Goal: Task Accomplishment & Management: Manage account settings

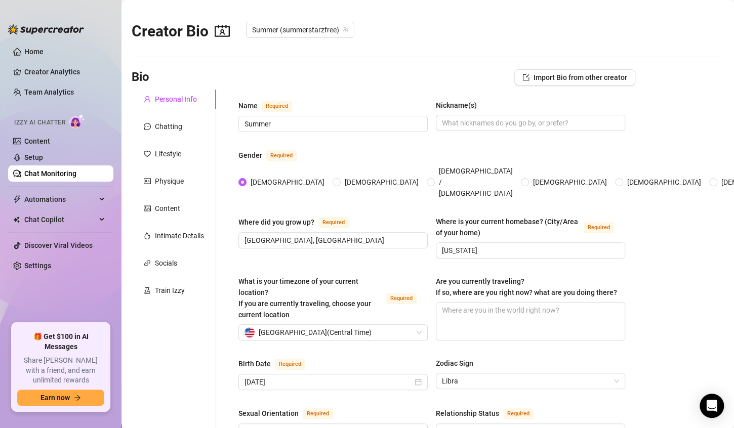
scroll to position [299, 0]
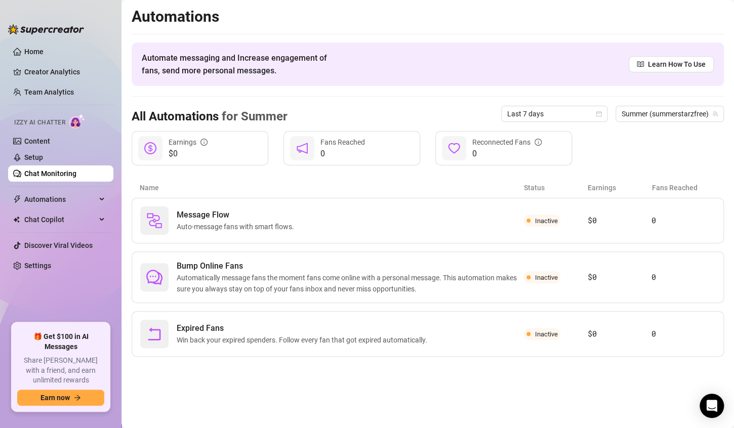
click at [44, 173] on link "Chat Monitoring" at bounding box center [50, 174] width 52 height 8
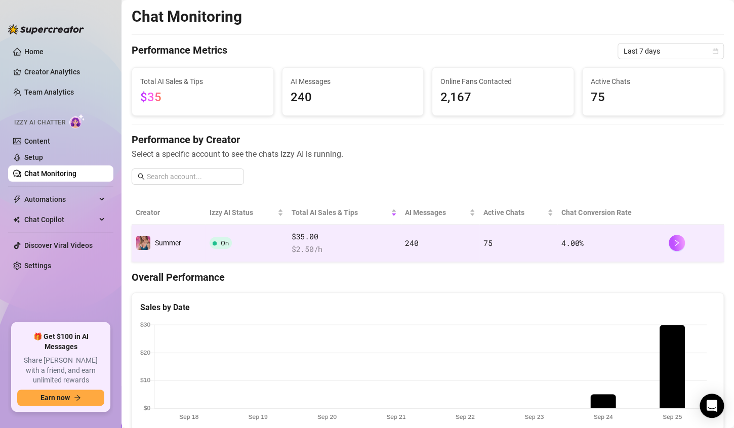
click at [268, 247] on td "On" at bounding box center [246, 243] width 82 height 37
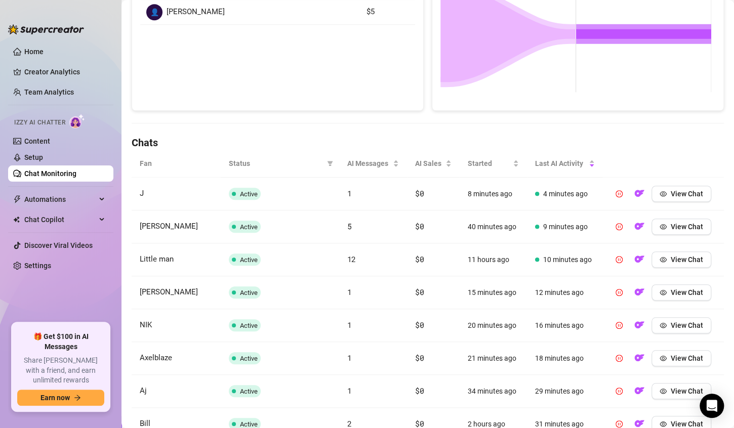
scroll to position [227, 0]
click at [676, 263] on button "View Chat" at bounding box center [681, 260] width 60 height 16
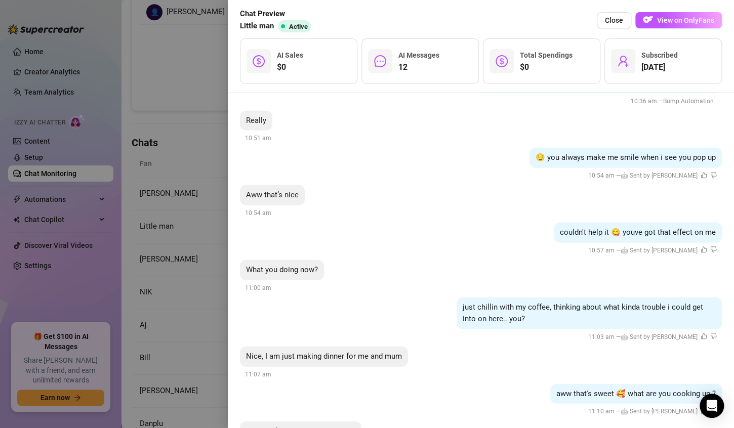
scroll to position [4836, 0]
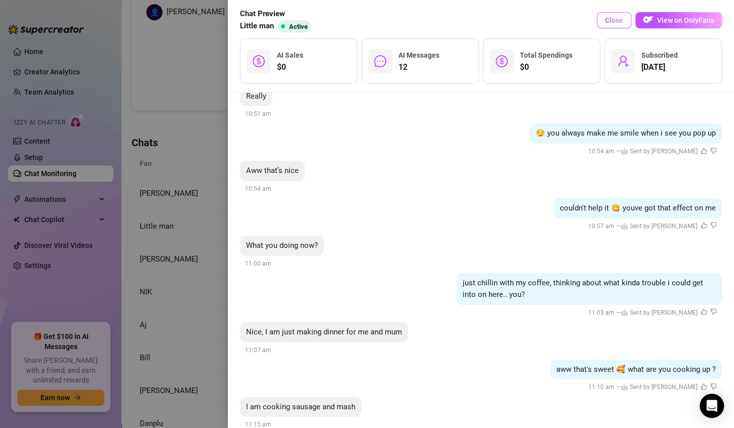
click at [619, 20] on span "Close" at bounding box center [614, 20] width 18 height 8
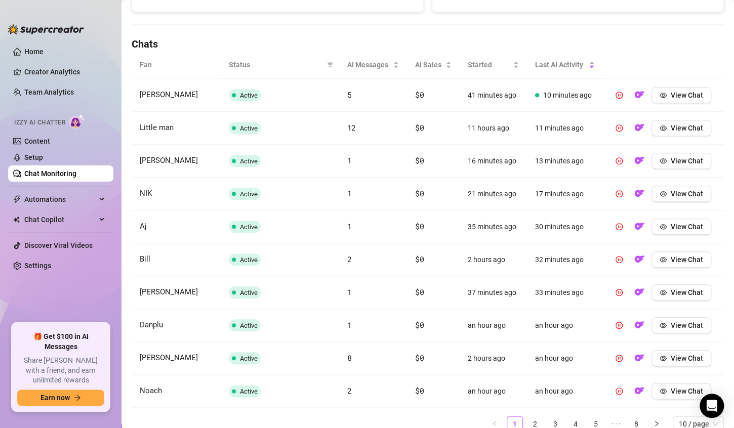
scroll to position [326, 0]
click at [671, 359] on span "View Chat" at bounding box center [687, 358] width 32 height 8
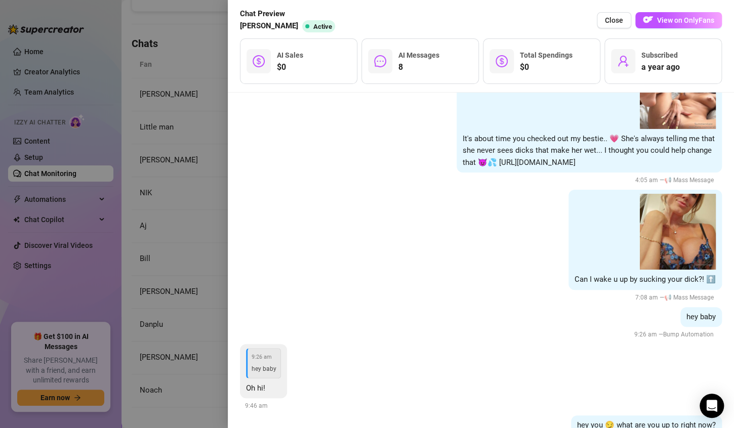
scroll to position [1581, 0]
click at [615, 18] on span "Close" at bounding box center [614, 20] width 18 height 8
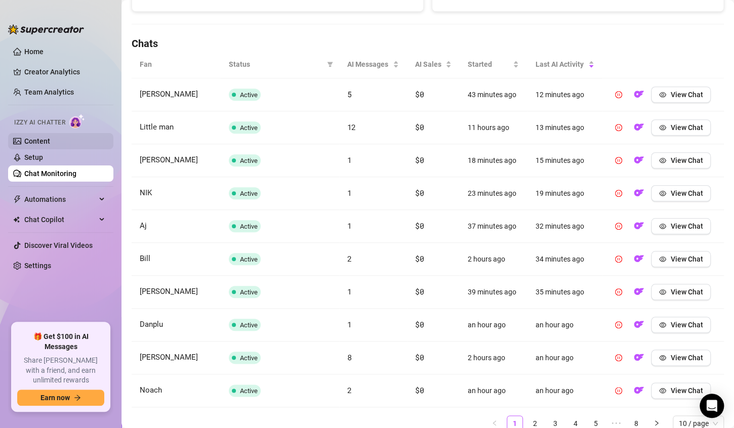
click at [34, 142] on link "Content" at bounding box center [37, 141] width 26 height 8
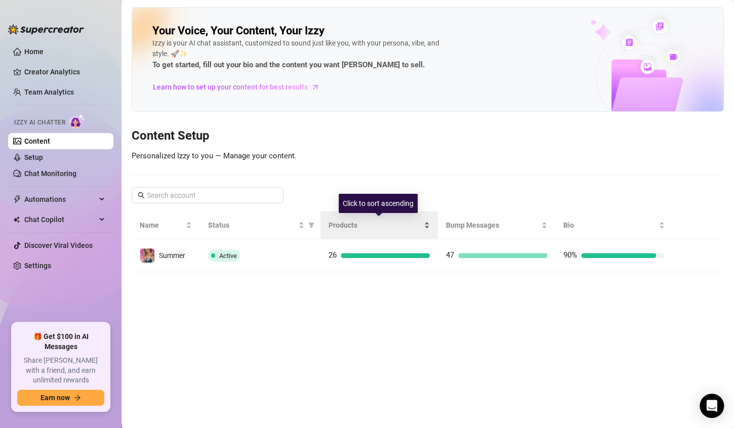
click at [337, 225] on span "Products" at bounding box center [374, 225] width 93 height 11
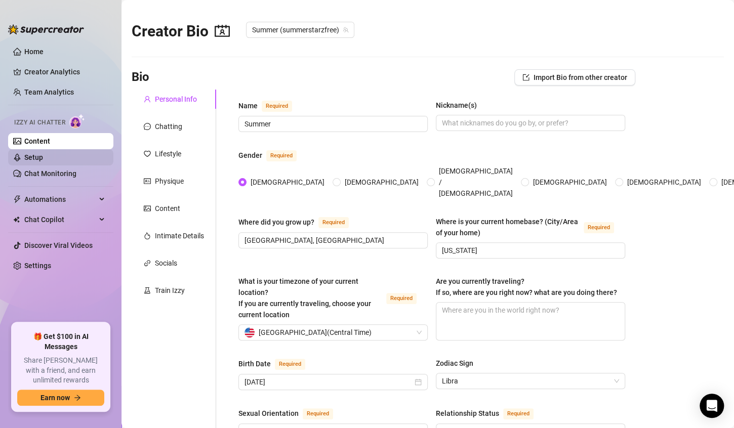
click at [42, 160] on link "Setup" at bounding box center [33, 157] width 19 height 8
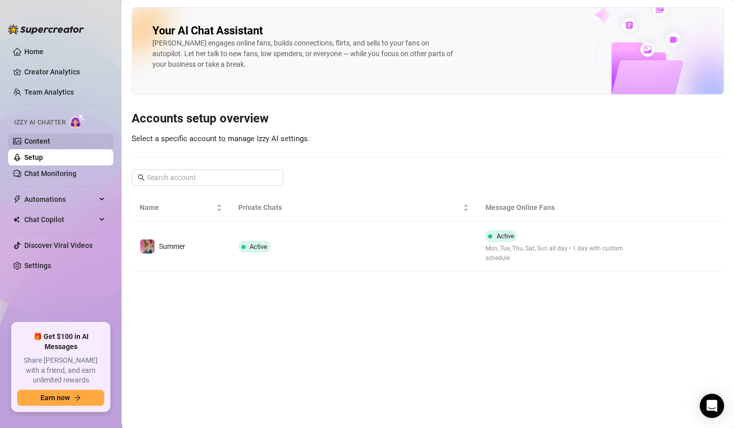
click at [42, 139] on link "Content" at bounding box center [37, 141] width 26 height 8
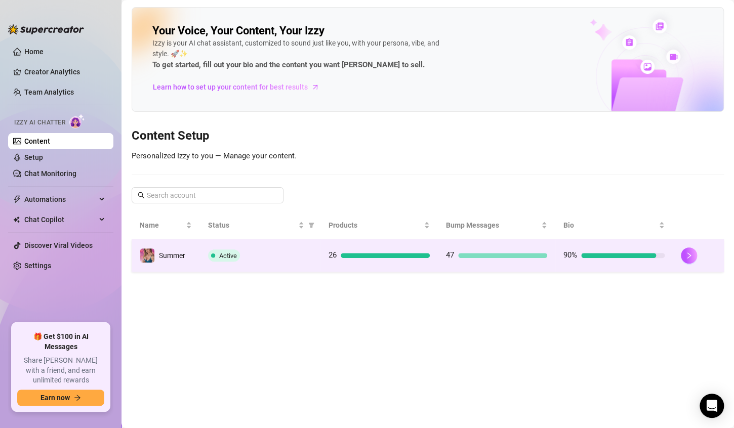
click at [274, 266] on td "Active" at bounding box center [260, 255] width 120 height 33
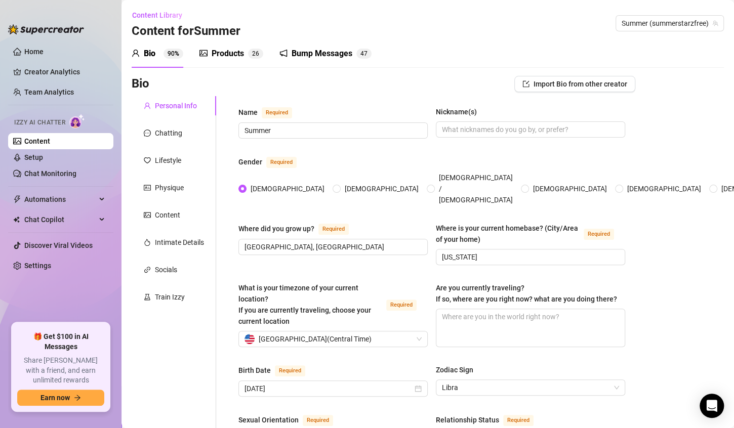
click at [224, 55] on div "Products" at bounding box center [228, 54] width 32 height 12
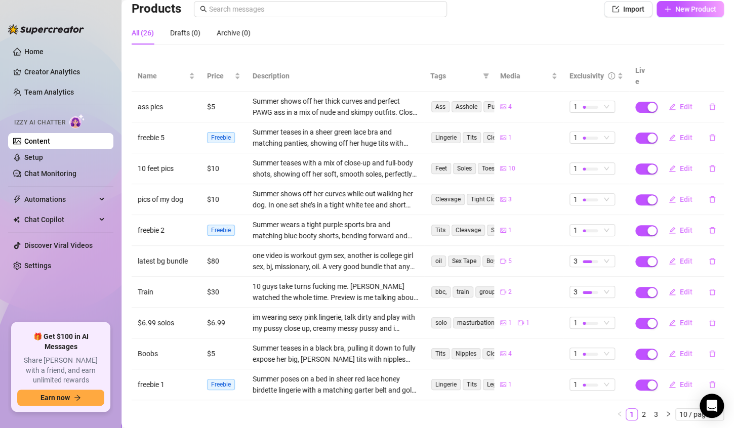
scroll to position [93, 0]
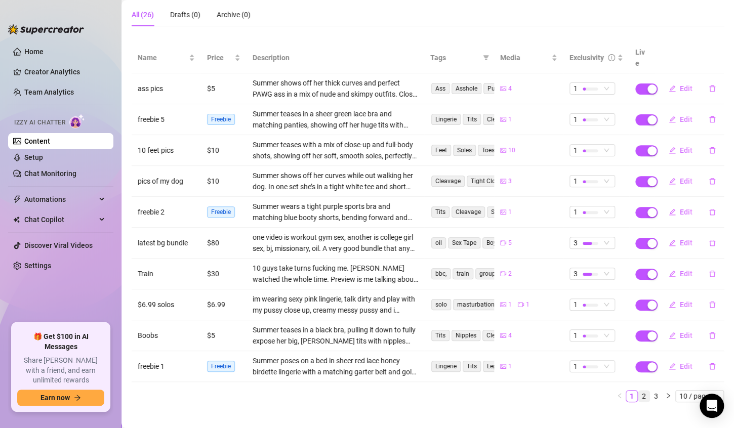
click at [638, 391] on link "2" at bounding box center [643, 396] width 11 height 11
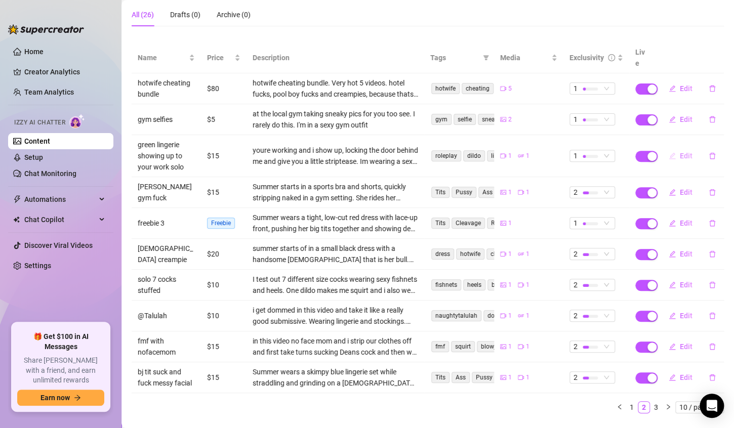
click at [680, 152] on span "Edit" at bounding box center [686, 156] width 13 height 8
type textarea "would you let me do this to you at work babe? watch and cum with me 💦"
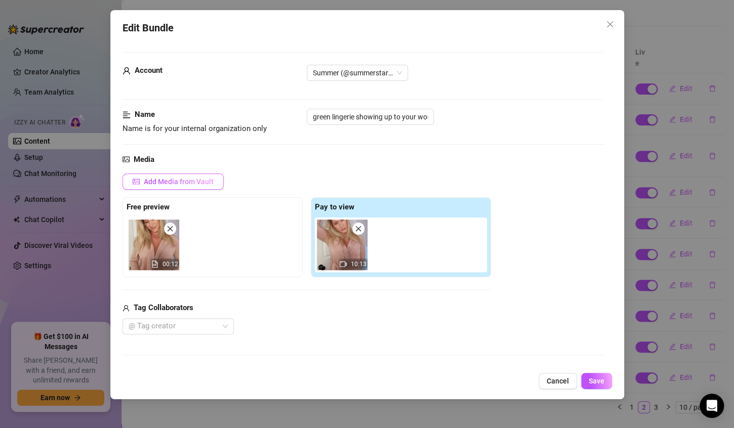
click at [204, 182] on span "Add Media from Vault" at bounding box center [179, 182] width 70 height 8
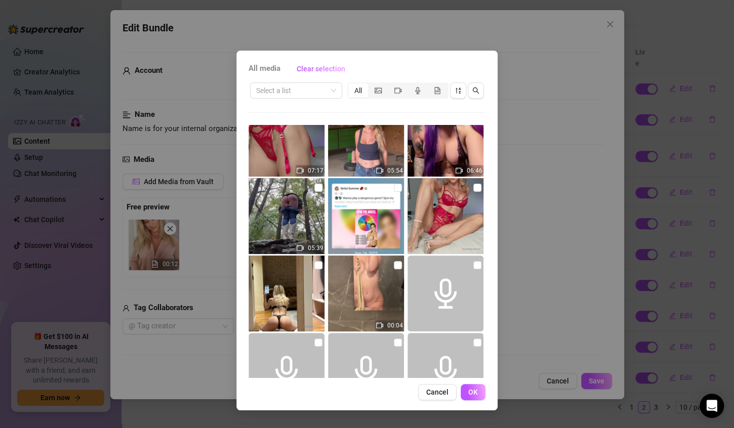
scroll to position [381, 0]
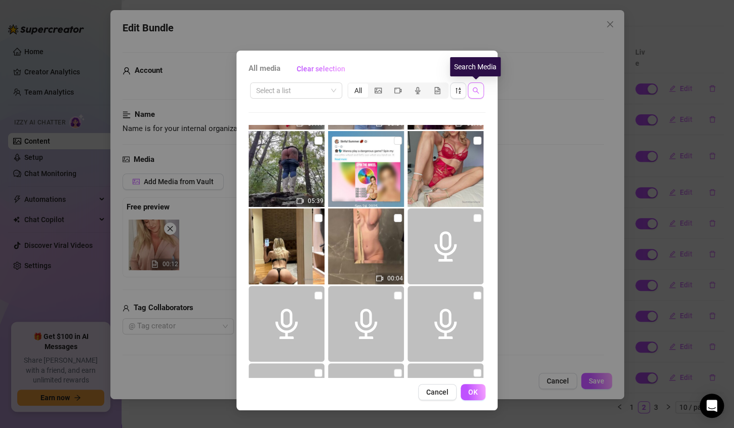
click at [477, 90] on icon "search" at bounding box center [476, 91] width 7 height 7
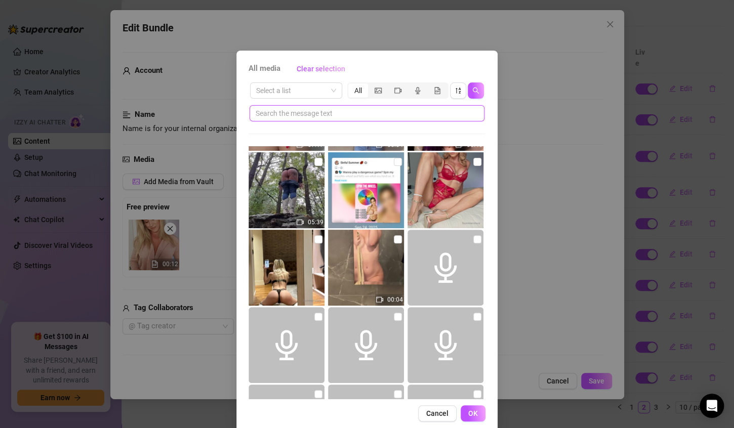
click at [373, 115] on input "text" at bounding box center [363, 113] width 215 height 11
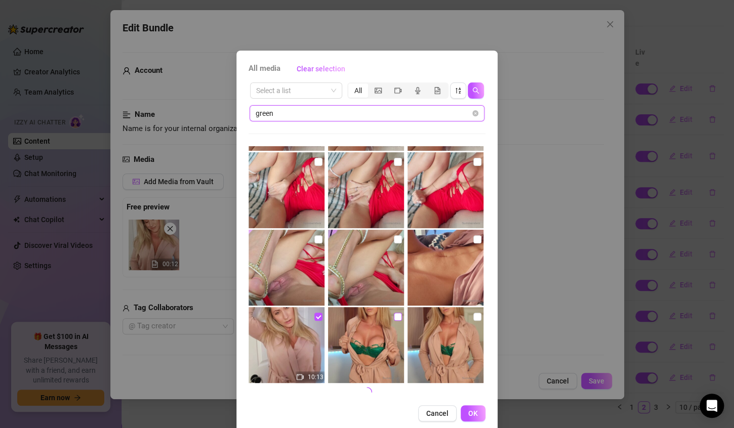
type input "green"
click at [394, 318] on input "checkbox" at bounding box center [398, 317] width 8 height 8
checkbox input "true"
click at [473, 316] on input "checkbox" at bounding box center [477, 317] width 8 height 8
checkbox input "true"
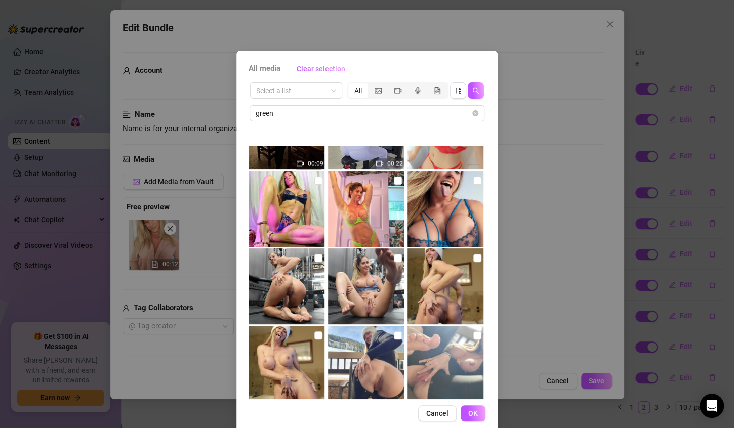
scroll to position [1001, 0]
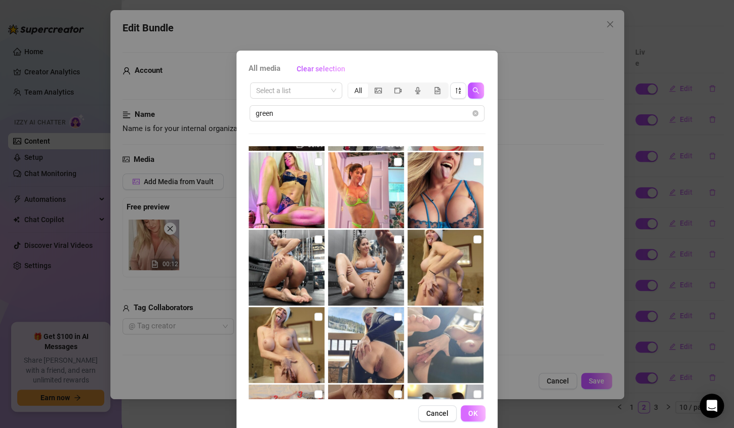
click at [468, 411] on span "OK" at bounding box center [473, 413] width 10 height 8
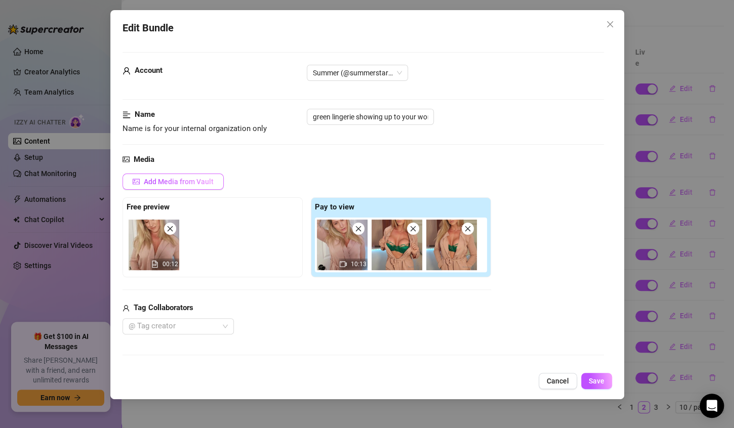
click at [197, 180] on span "Add Media from Vault" at bounding box center [179, 182] width 70 height 8
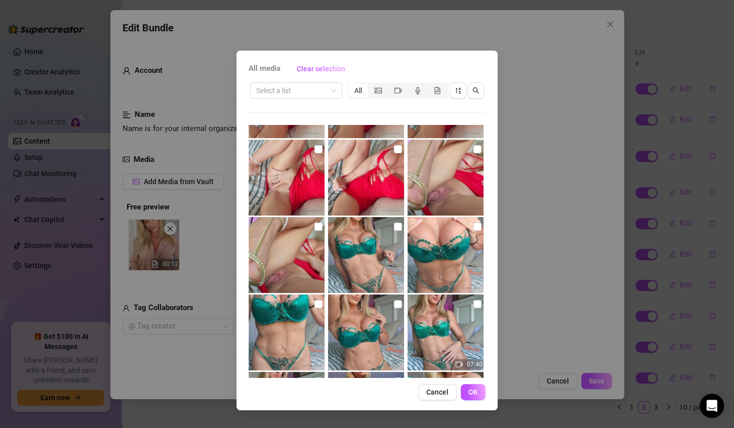
scroll to position [3859, 0]
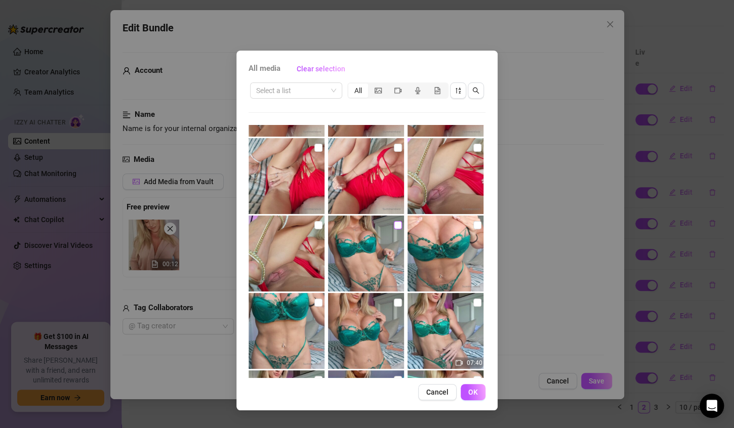
click at [394, 225] on input "checkbox" at bounding box center [398, 225] width 8 height 8
checkbox input "true"
click at [473, 227] on input "checkbox" at bounding box center [477, 225] width 8 height 8
checkbox input "true"
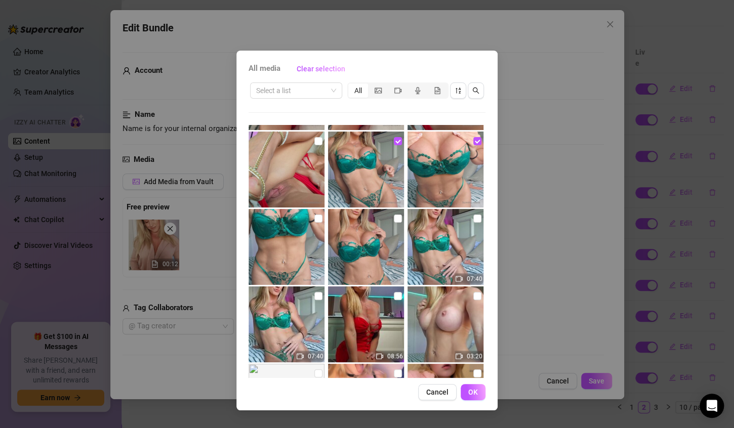
scroll to position [3942, 0]
click at [315, 221] on input "checkbox" at bounding box center [318, 219] width 8 height 8
checkbox input "true"
click at [394, 219] on input "checkbox" at bounding box center [398, 219] width 8 height 8
checkbox input "true"
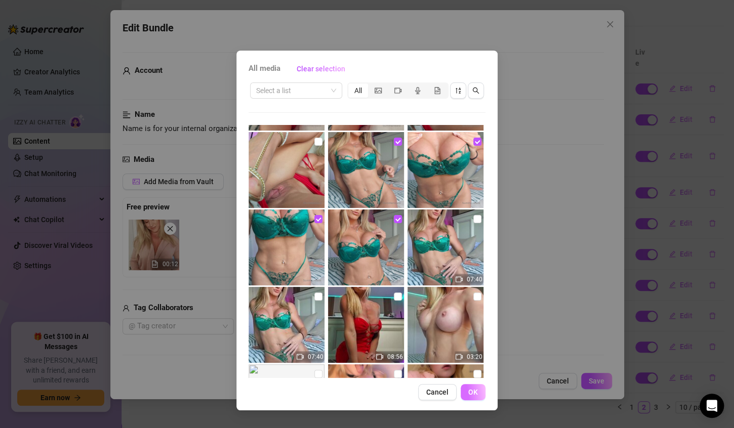
click at [469, 391] on span "OK" at bounding box center [473, 392] width 10 height 8
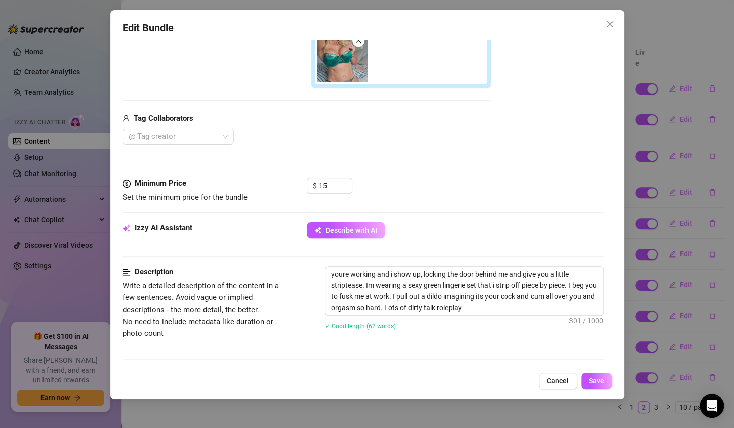
scroll to position [303, 0]
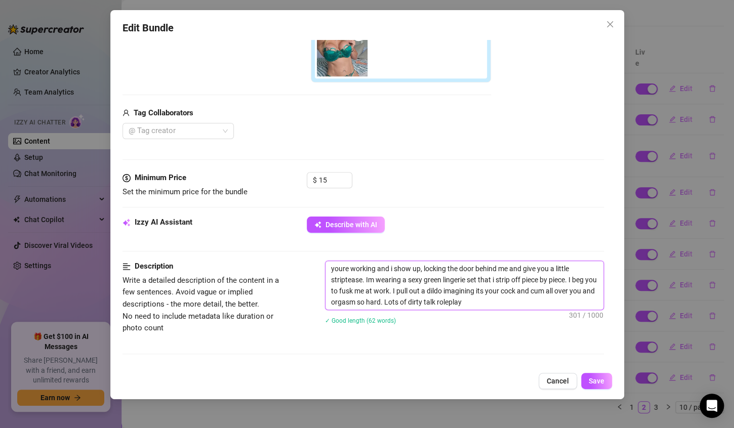
click at [497, 302] on textarea "youre working and i show up, locking the door behind me and give you a little s…" at bounding box center [464, 285] width 278 height 49
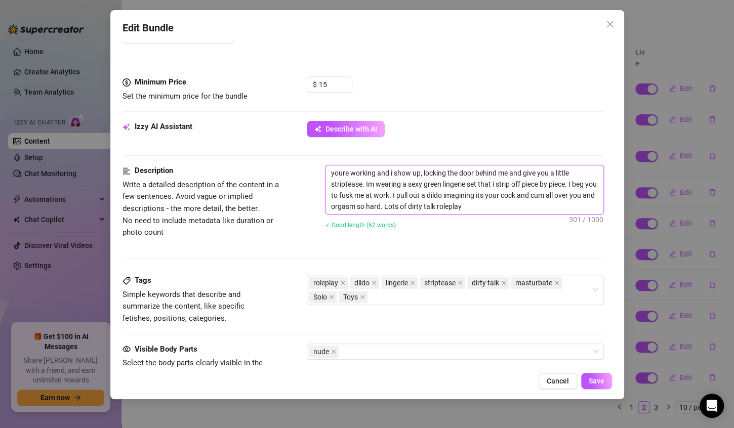
scroll to position [413, 0]
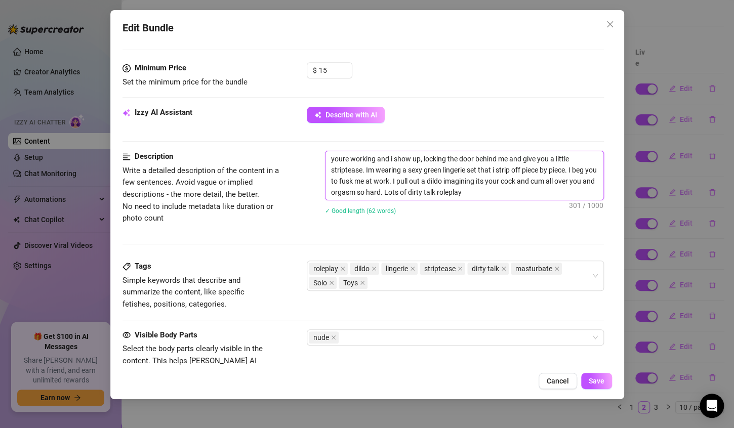
type textarea "youre working and i show up, locking the door behind me and give you a little s…"
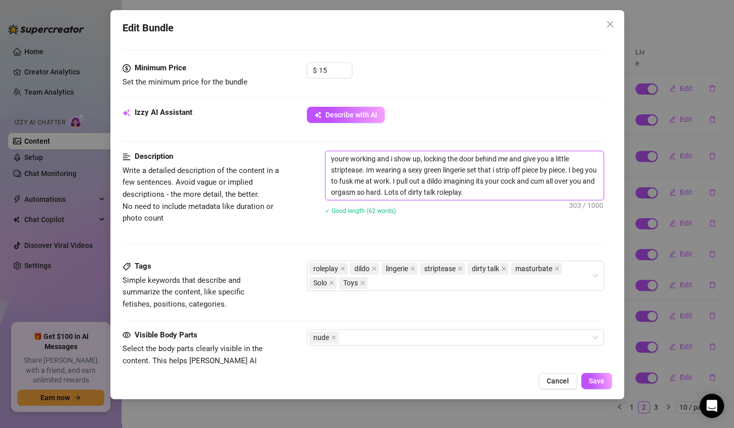
type textarea "youre working and i show up, locking the door behind me and give you a little s…"
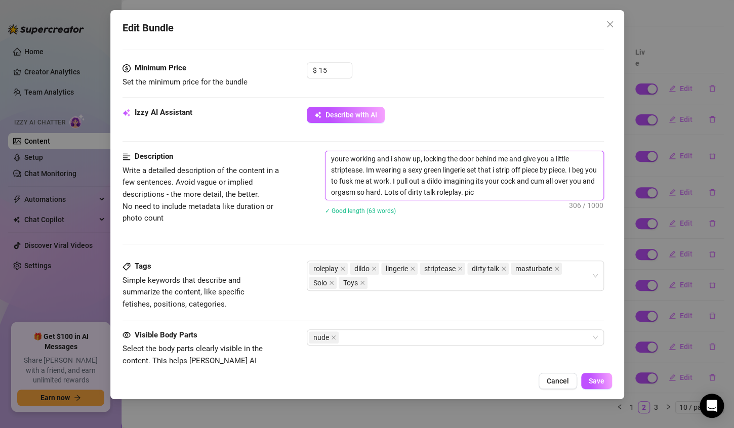
type textarea "youre working and i show up, locking the door behind me and give you a little s…"
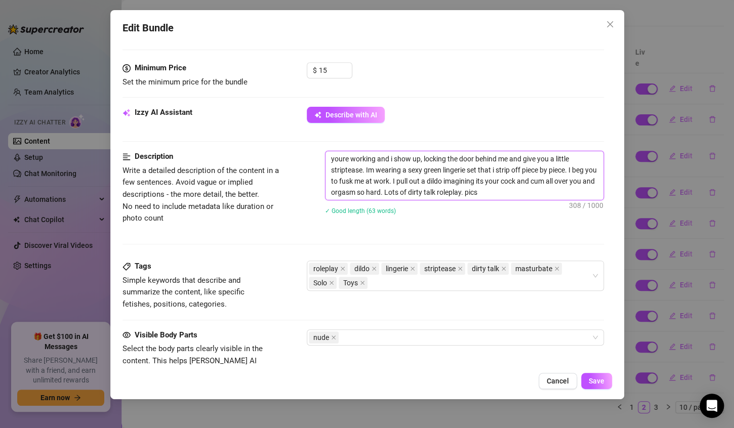
type textarea "youre working and i show up, locking the door behind me and give you a little s…"
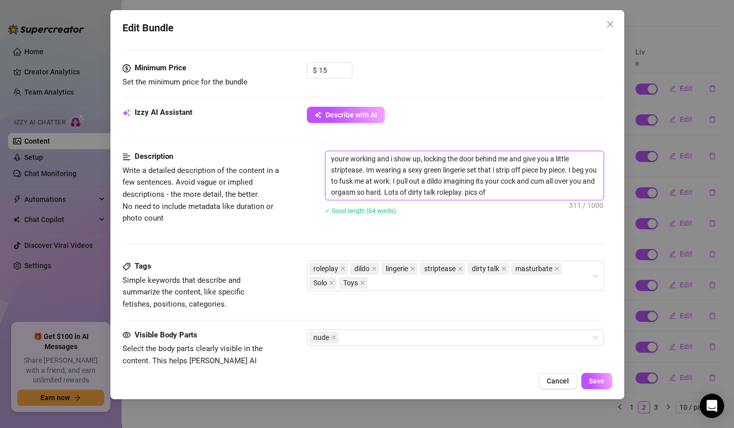
type textarea "youre working and i show up, locking the door behind me and give you a little s…"
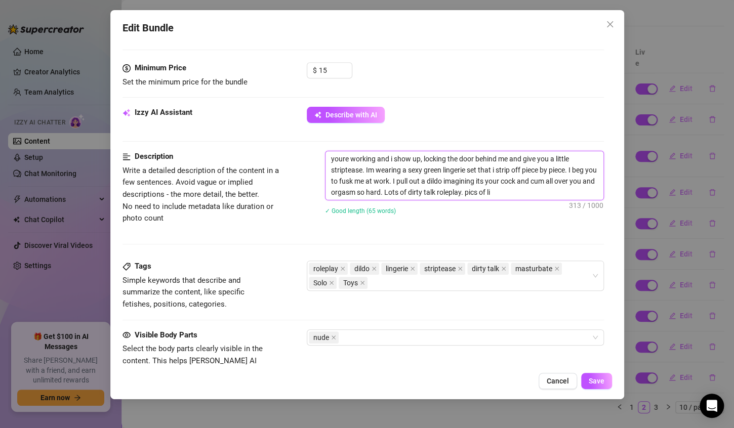
type textarea "youre working and i show up, locking the door behind me and give you a little s…"
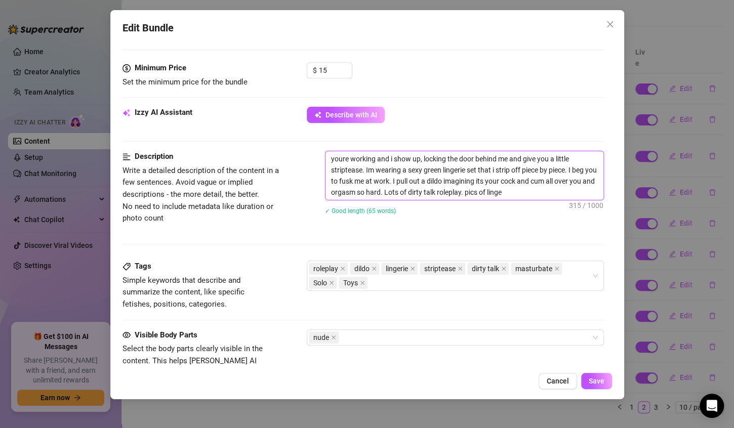
type textarea "youre working and i show up, locking the door behind me and give you a little s…"
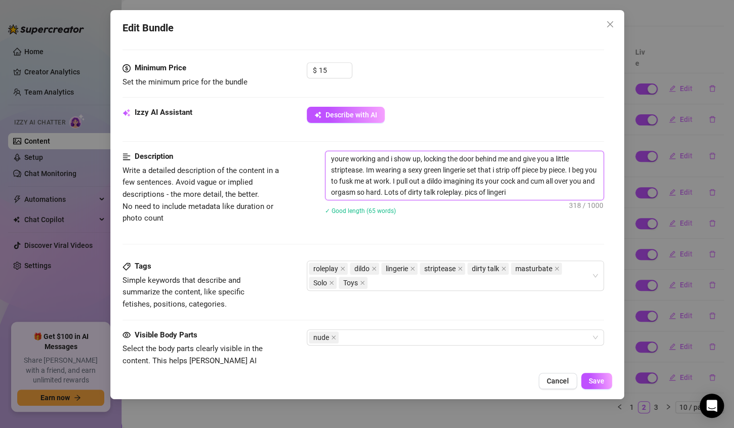
type textarea "youre working and i show up, locking the door behind me and give you a little s…"
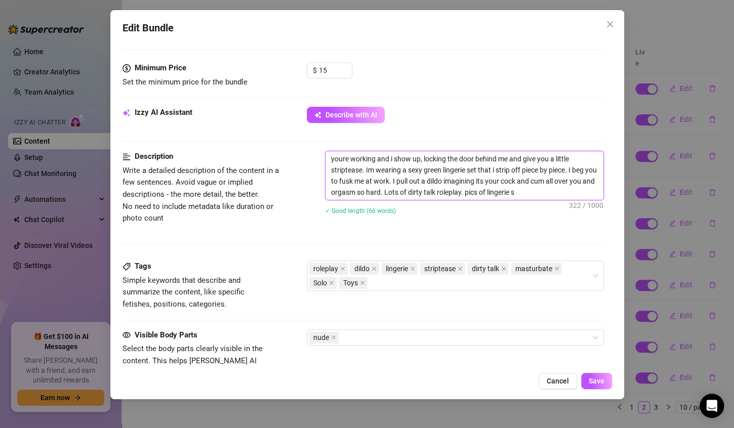
type textarea "youre working and i show up, locking the door behind me and give you a little s…"
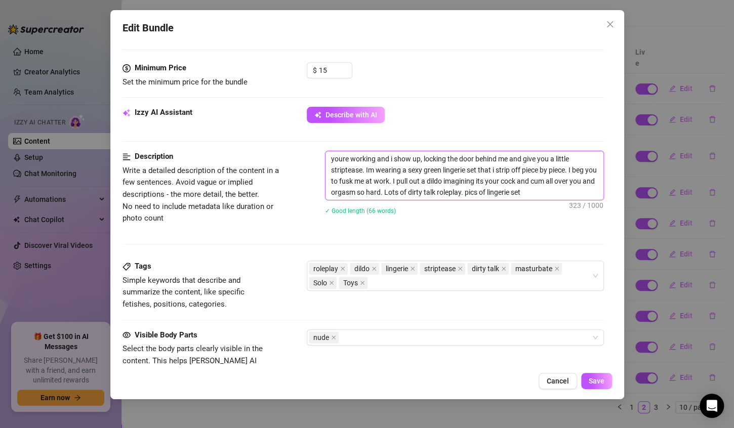
type textarea "youre working and i show up, locking the door behind me and give you a little s…"
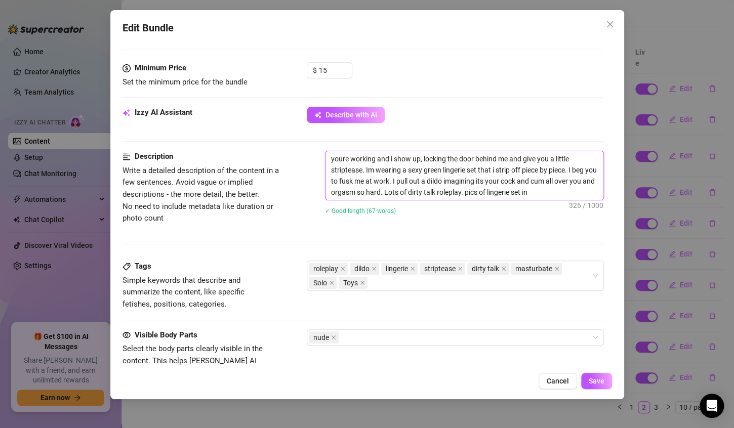
type textarea "youre working and i show up, locking the door behind me and give you a little s…"
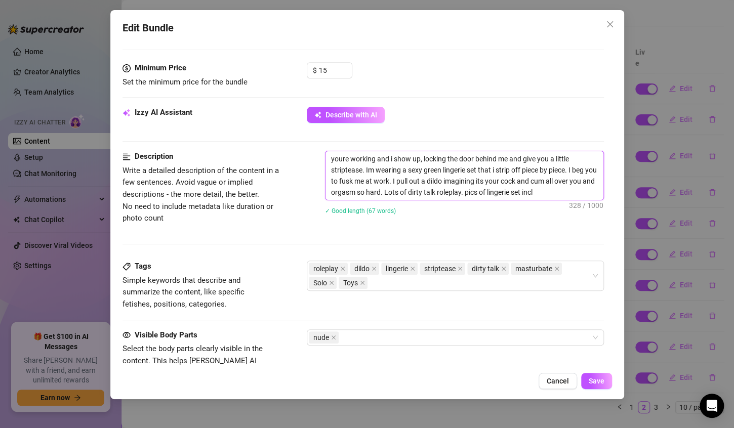
type textarea "youre working and i show up, locking the door behind me and give you a little s…"
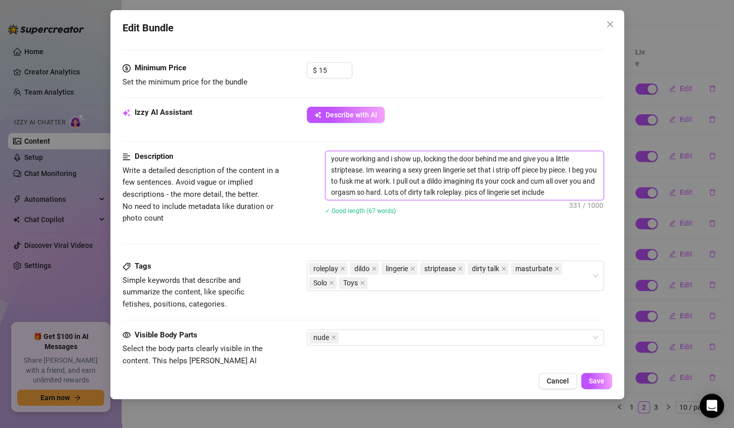
type textarea "youre working and i show up, locking the door behind me and give you a little s…"
click at [595, 381] on span "Save" at bounding box center [597, 381] width 16 height 8
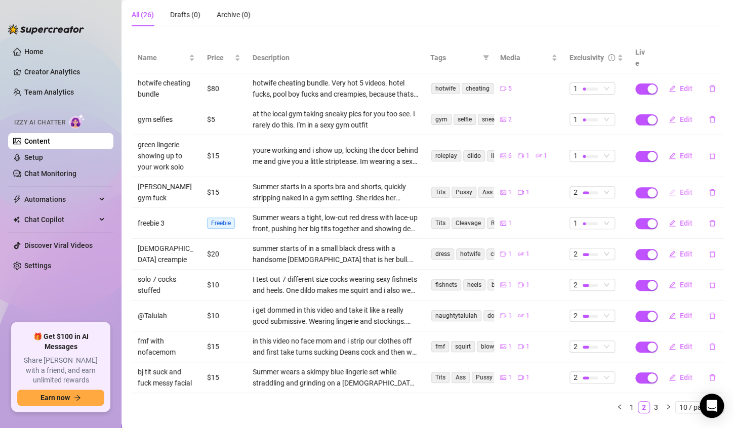
click at [680, 188] on span "Edit" at bounding box center [686, 192] width 13 height 8
type textarea "watch me start off in my workout outfit in the gym. Until im wearing nothing bu…"
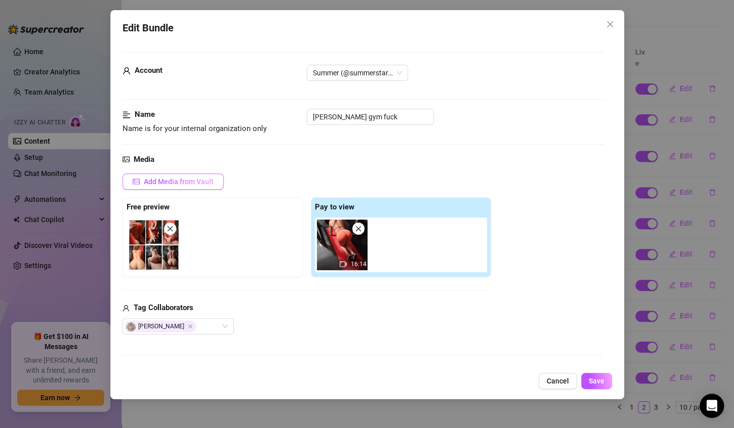
click at [214, 184] on button "Add Media from Vault" at bounding box center [172, 182] width 101 height 16
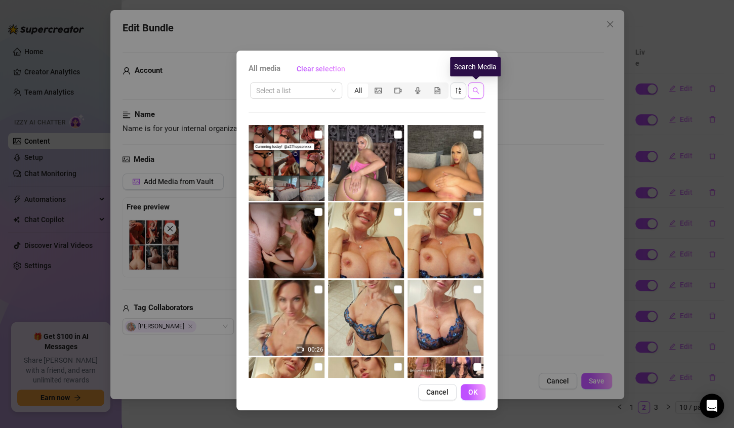
click at [477, 90] on icon "search" at bounding box center [475, 90] width 7 height 7
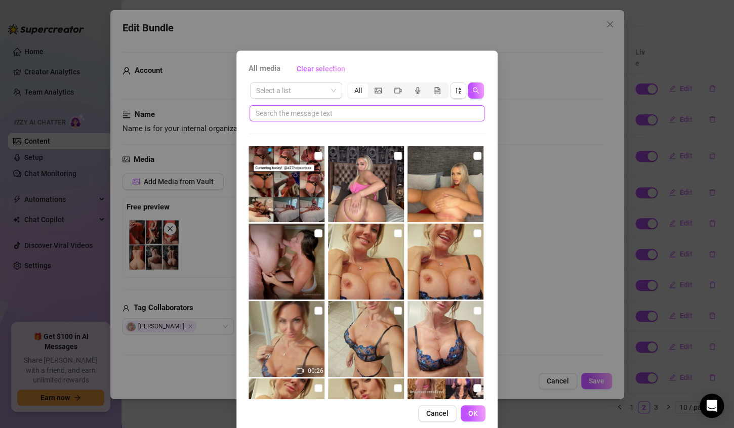
click at [378, 115] on input "text" at bounding box center [363, 113] width 215 height 11
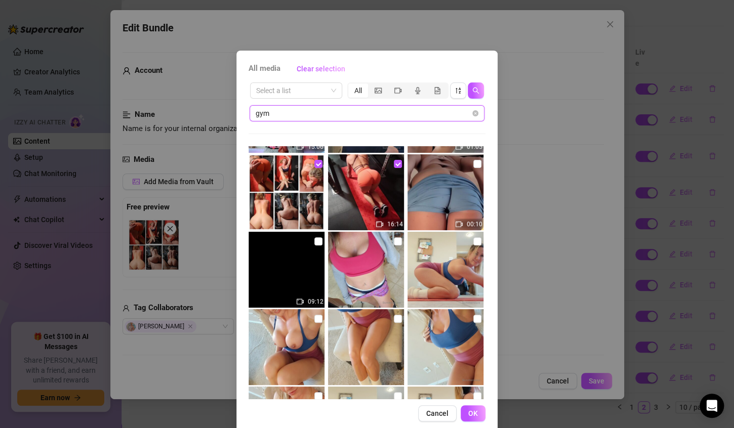
scroll to position [348, 0]
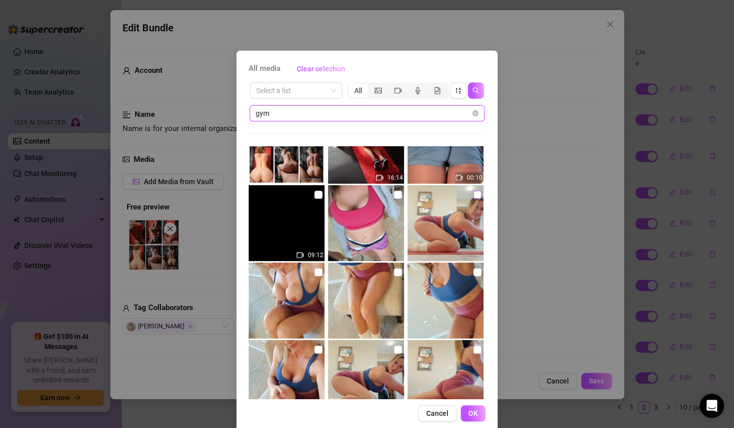
type input "gym"
click at [473, 195] on input "checkbox" at bounding box center [477, 195] width 8 height 8
checkbox input "true"
click at [314, 272] on input "checkbox" at bounding box center [318, 272] width 8 height 8
checkbox input "true"
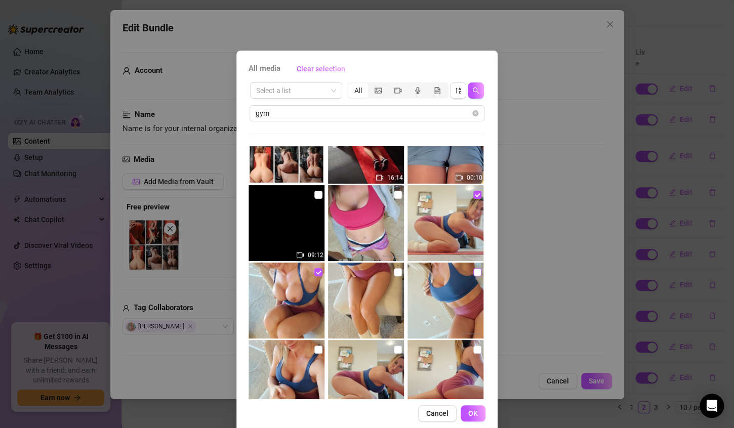
click at [473, 271] on input "checkbox" at bounding box center [477, 272] width 8 height 8
checkbox input "true"
click at [394, 350] on input "checkbox" at bounding box center [398, 350] width 8 height 8
checkbox input "true"
click at [473, 351] on input "checkbox" at bounding box center [477, 350] width 8 height 8
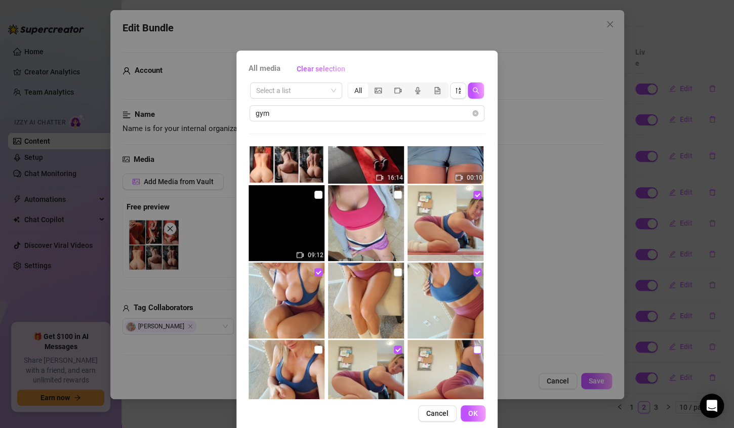
checkbox input "true"
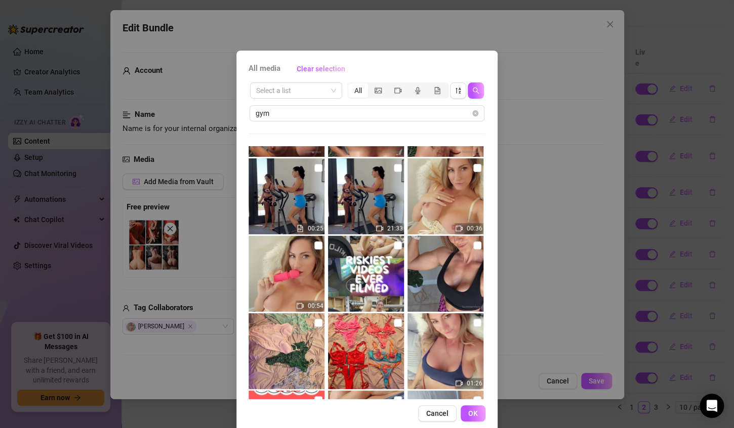
scroll to position [918, 0]
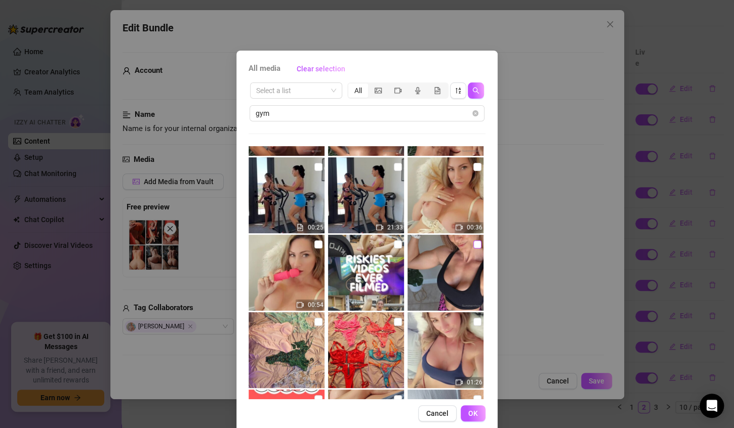
click at [473, 244] on input "checkbox" at bounding box center [477, 244] width 8 height 8
checkbox input "true"
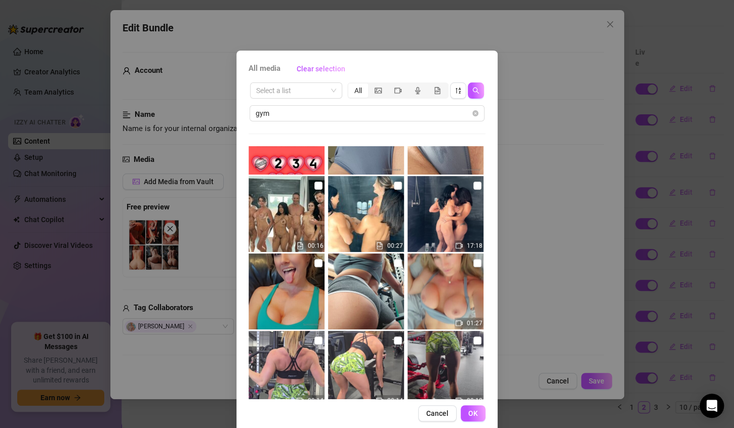
scroll to position [1224, 0]
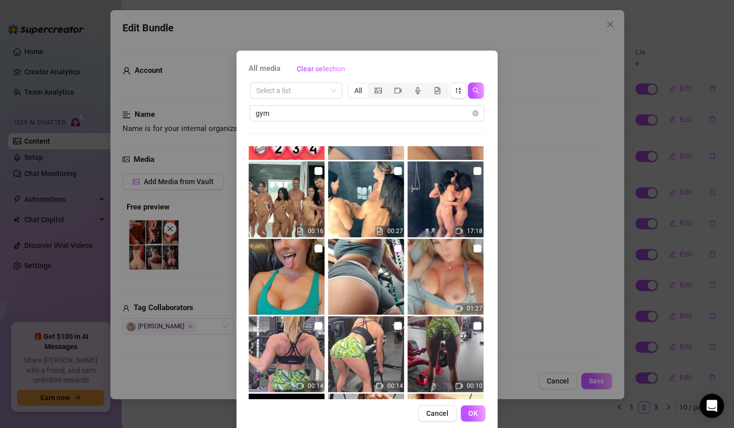
click at [394, 248] on input "checkbox" at bounding box center [398, 248] width 8 height 8
checkbox input "true"
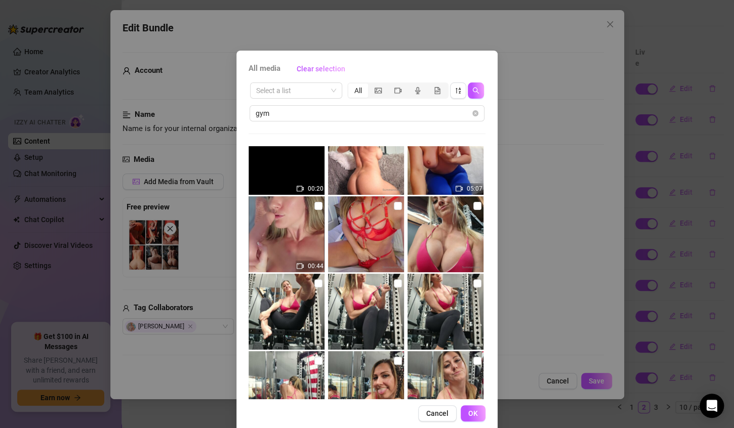
scroll to position [1499, 0]
click at [473, 204] on input "checkbox" at bounding box center [477, 205] width 8 height 8
checkbox input "true"
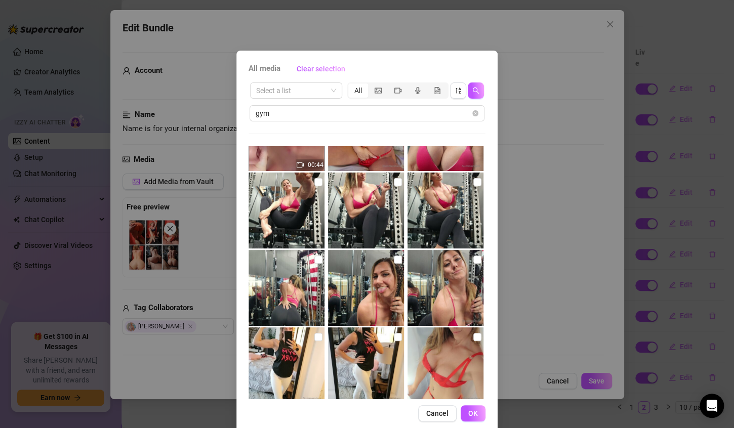
scroll to position [1600, 0]
click at [314, 337] on input "checkbox" at bounding box center [318, 337] width 8 height 8
checkbox input "true"
click at [469, 415] on span "OK" at bounding box center [473, 413] width 10 height 8
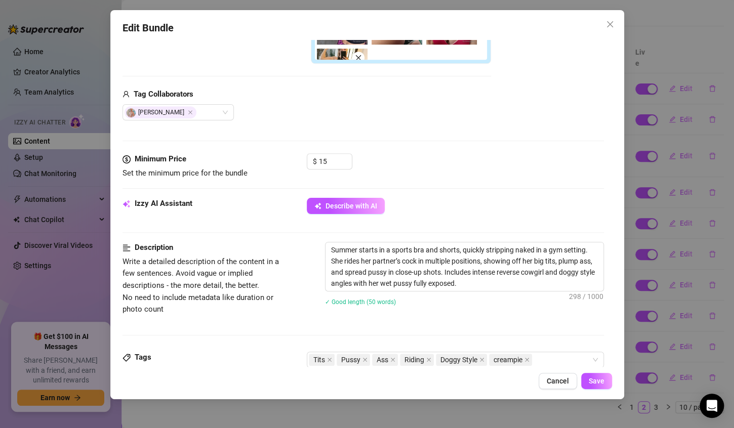
scroll to position [336, 0]
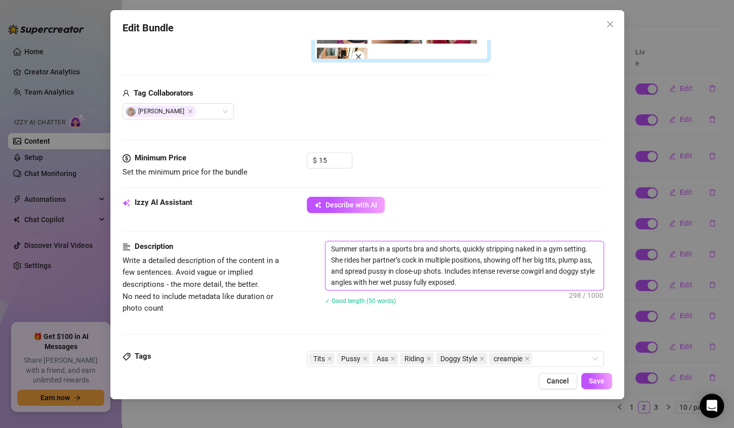
click at [502, 282] on textarea "Summer starts in a sports bra and shorts, quickly stripping naked in a gym sett…" at bounding box center [464, 265] width 278 height 49
type textarea "Summer starts in a sports bra and shorts, quickly stripping naked in a gym sett…"
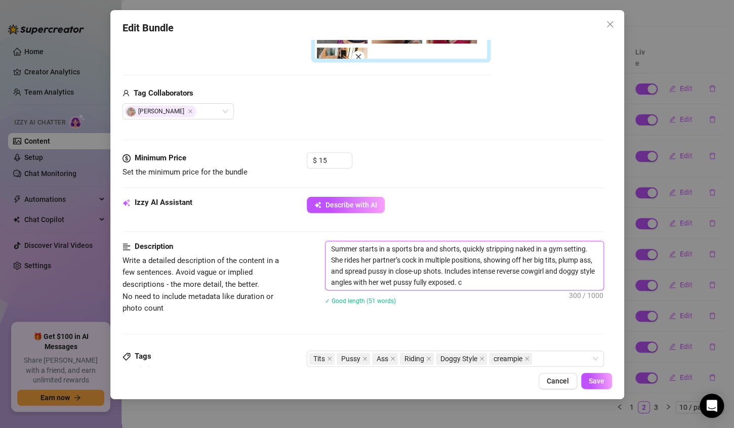
type textarea "Summer starts in a sports bra and shorts, quickly stripping naked in a gym sett…"
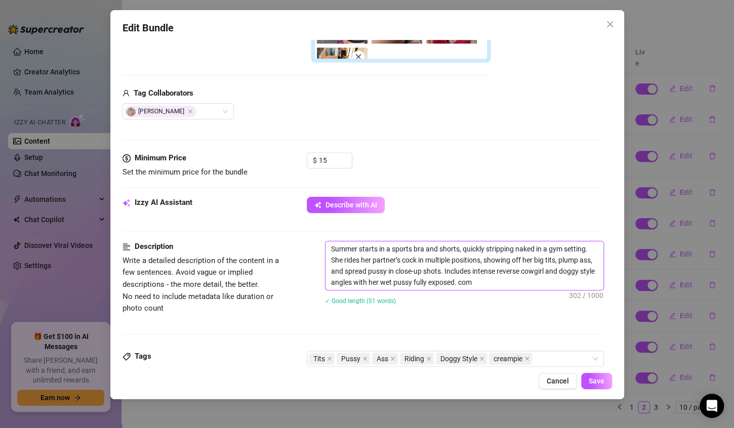
type textarea "Summer starts in a sports bra and shorts, quickly stripping naked in a gym sett…"
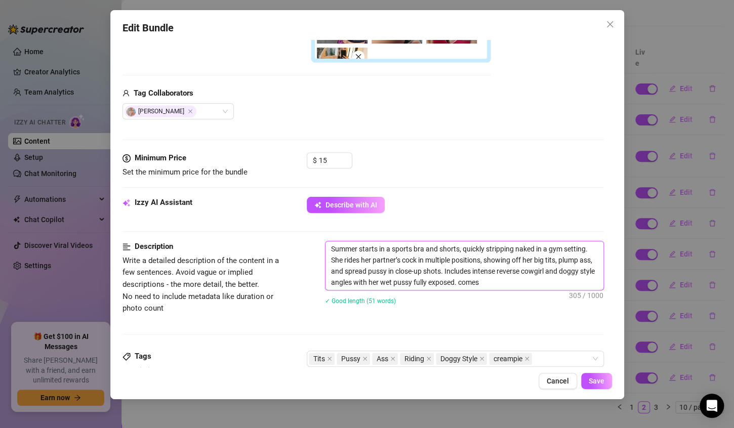
type textarea "Summer starts in a sports bra and shorts, quickly stripping naked in a gym sett…"
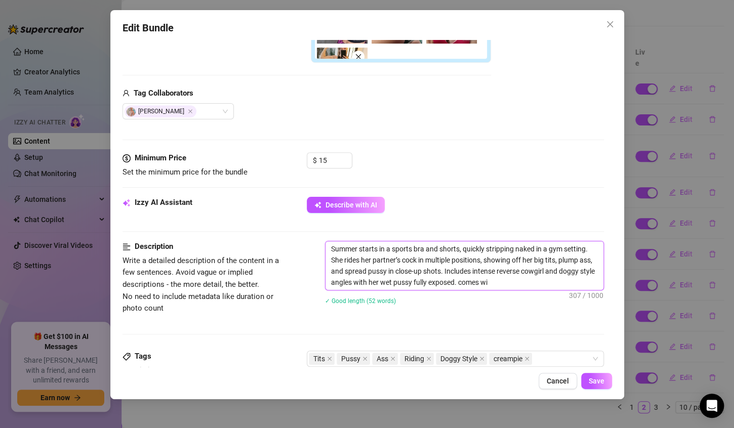
type textarea "Summer starts in a sports bra and shorts, quickly stripping naked in a gym sett…"
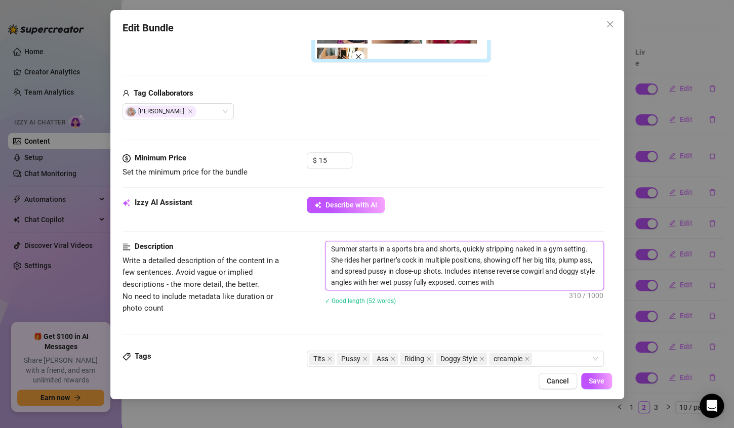
type textarea "Summer starts in a sports bra and shorts, quickly stripping naked in a gym sett…"
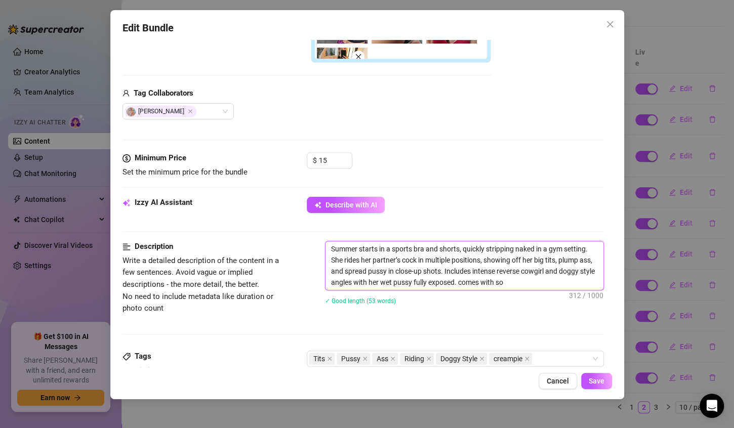
type textarea "Summer starts in a sports bra and shorts, quickly stripping naked in a gym sett…"
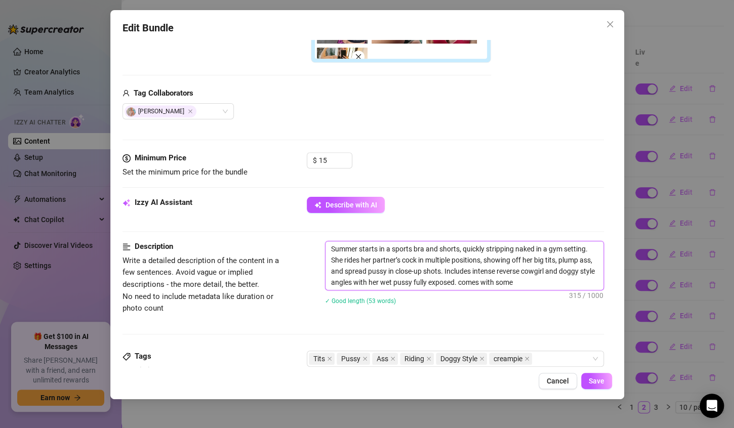
type textarea "Summer starts in a sports bra and shorts, quickly stripping naked in a gym sett…"
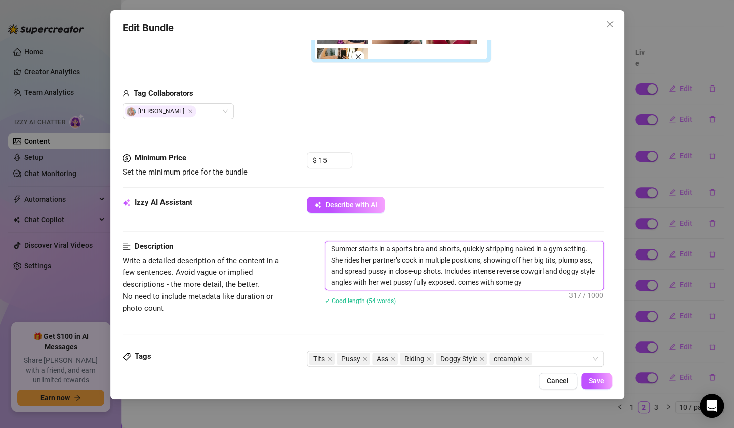
type textarea "Summer starts in a sports bra and shorts, quickly stripping naked in a gym sett…"
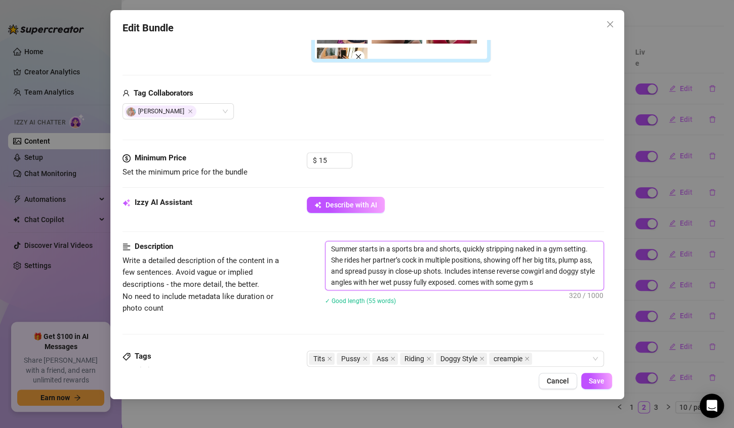
type textarea "Summer starts in a sports bra and shorts, quickly stripping naked in a gym sett…"
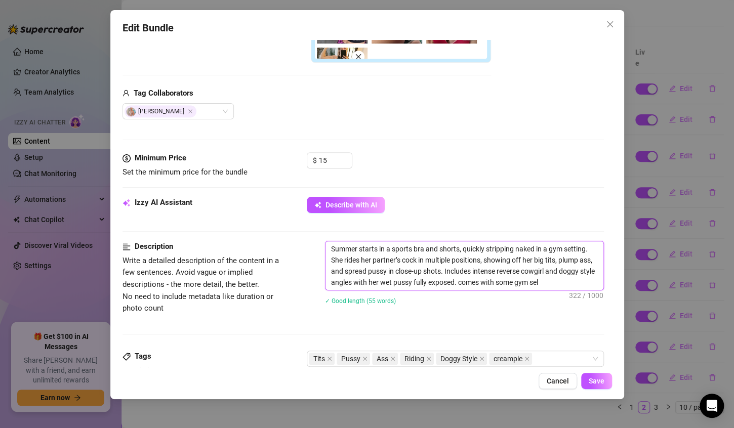
type textarea "Summer starts in a sports bra and shorts, quickly stripping naked in a gym sett…"
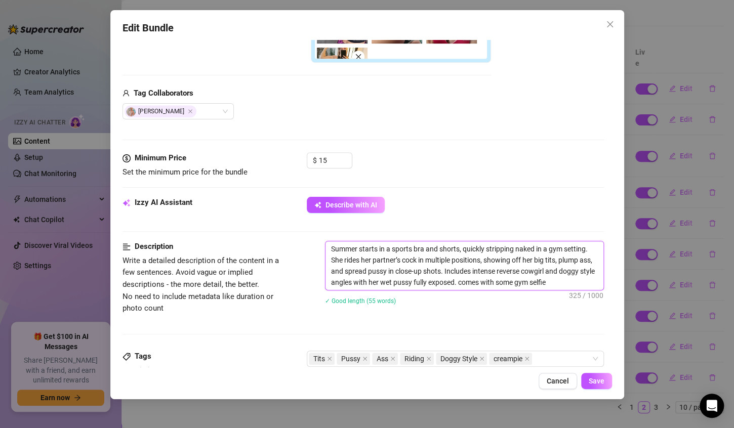
type textarea "Summer starts in a sports bra and shorts, quickly stripping naked in a gym sett…"
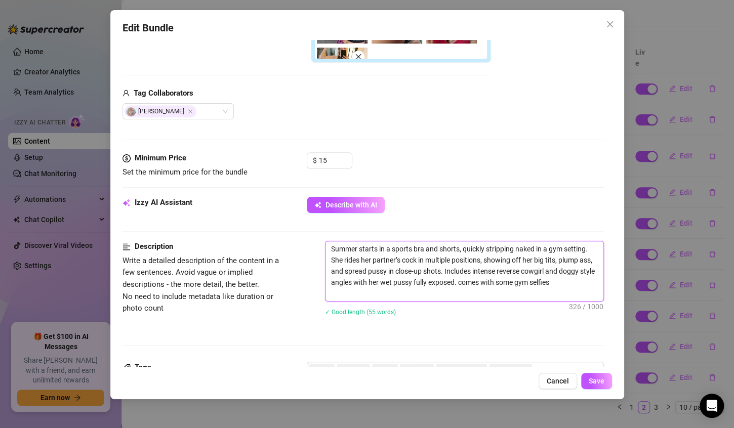
scroll to position [0, 0]
type textarea "Summer starts in a sports bra and shorts, quickly stripping naked in a gym sett…"
click at [599, 384] on span "Save" at bounding box center [597, 381] width 16 height 8
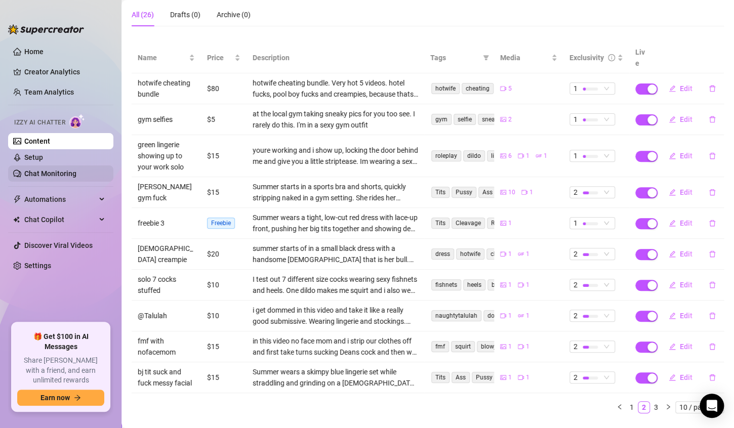
click at [55, 174] on link "Chat Monitoring" at bounding box center [50, 174] width 52 height 8
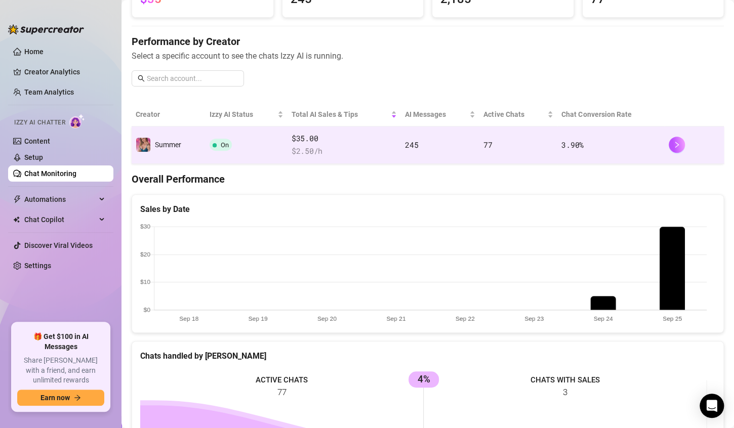
click at [442, 146] on td "245" at bounding box center [440, 145] width 78 height 37
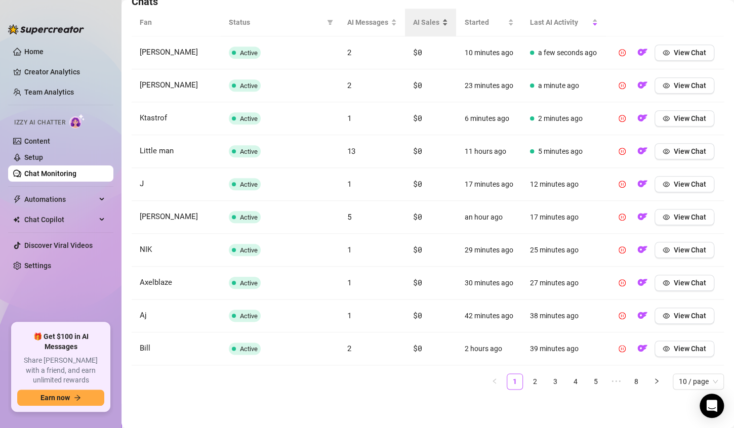
scroll to position [413, 0]
click at [653, 384] on icon "right" at bounding box center [656, 381] width 6 height 6
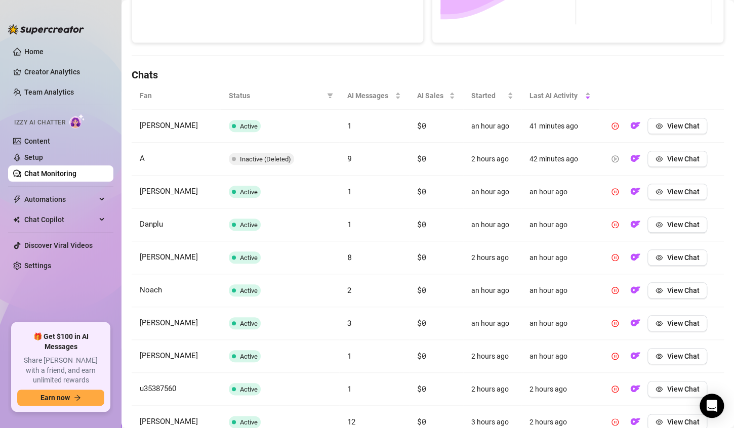
scroll to position [286, 0]
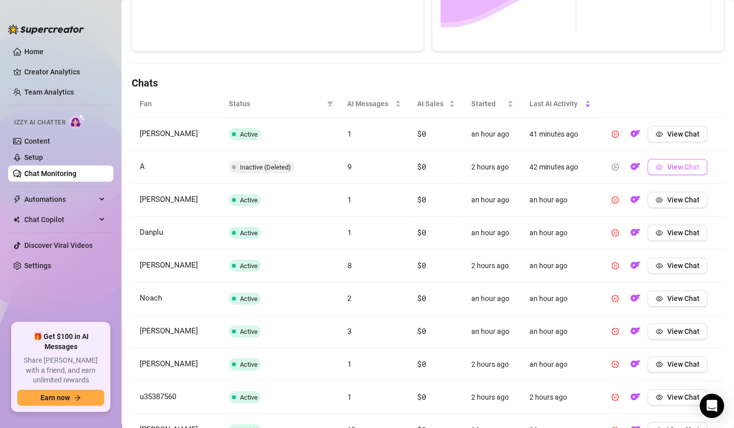
click at [667, 168] on span "View Chat" at bounding box center [683, 167] width 32 height 8
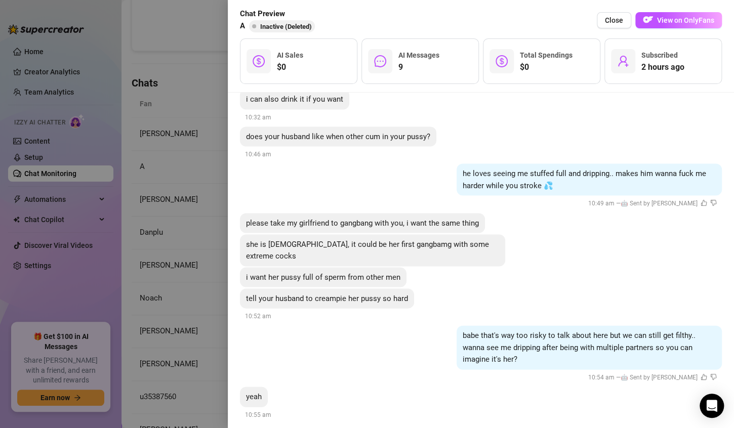
scroll to position [945, 0]
click at [617, 22] on span "Close" at bounding box center [614, 20] width 18 height 8
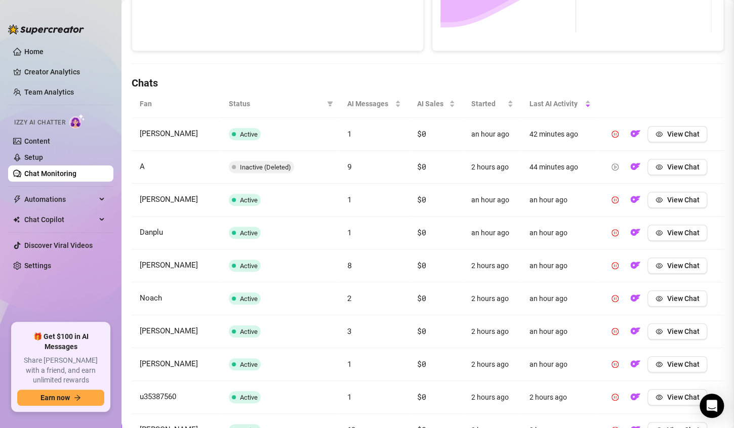
scroll to position [0, 0]
click at [667, 262] on span "View Chat" at bounding box center [683, 266] width 32 height 8
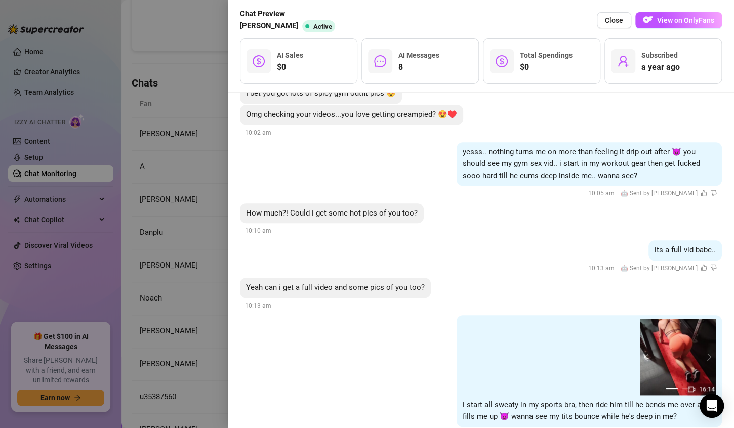
scroll to position [2305, 0]
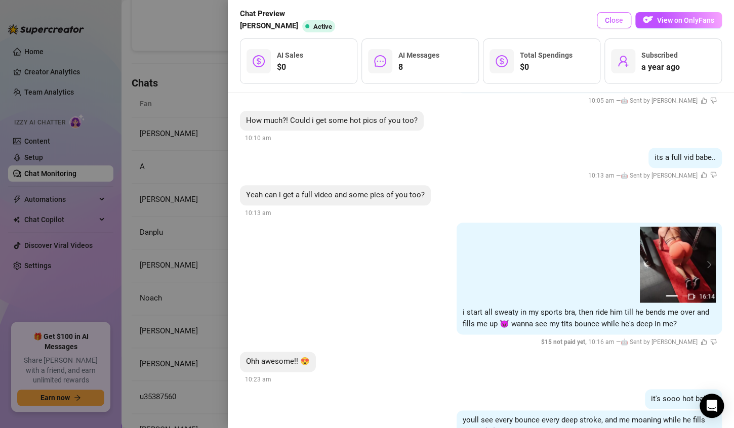
click at [607, 22] on span "Close" at bounding box center [614, 20] width 18 height 8
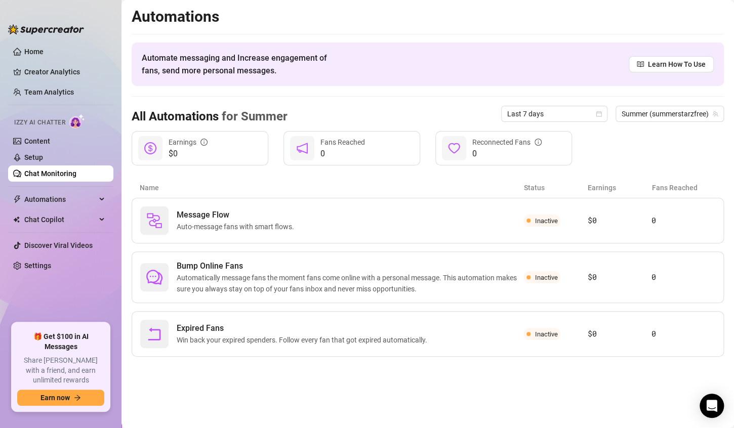
click at [63, 177] on link "Chat Monitoring" at bounding box center [50, 174] width 52 height 8
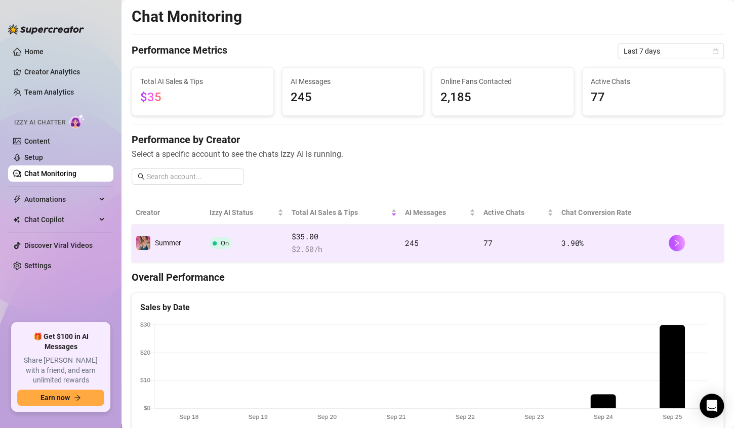
click at [247, 237] on td "On" at bounding box center [246, 243] width 82 height 37
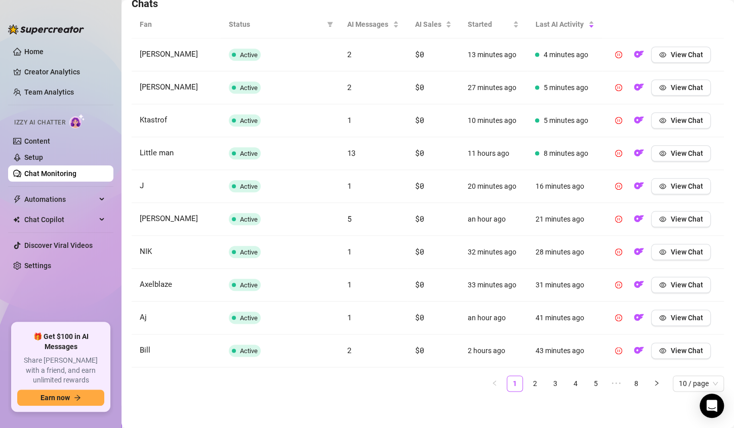
scroll to position [365, 0]
click at [653, 382] on icon "right" at bounding box center [656, 384] width 6 height 6
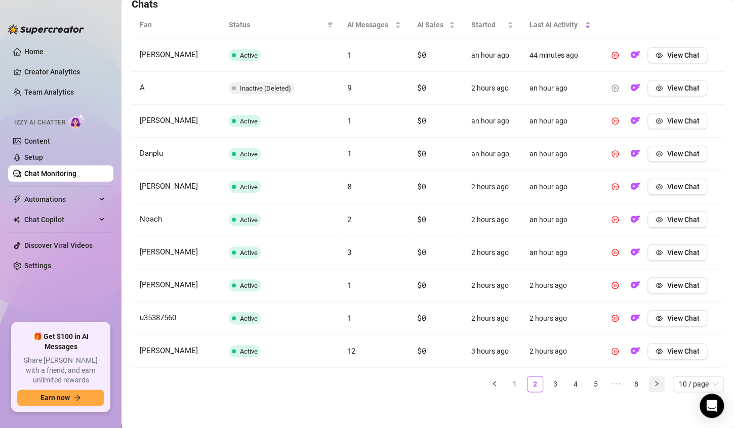
click at [653, 382] on icon "right" at bounding box center [656, 384] width 6 height 6
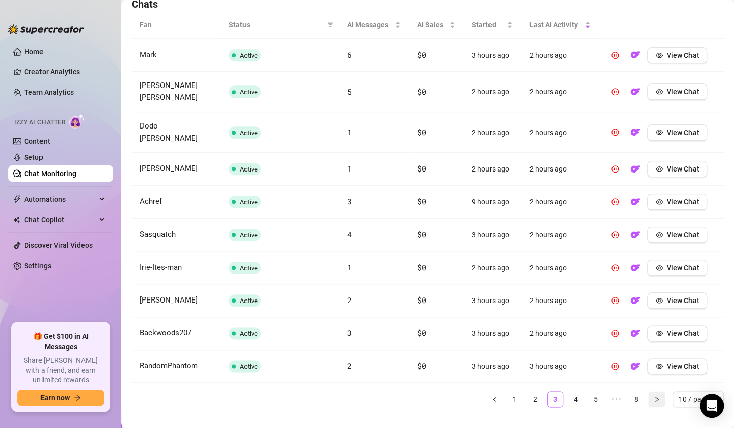
click at [653, 396] on icon "right" at bounding box center [656, 399] width 6 height 6
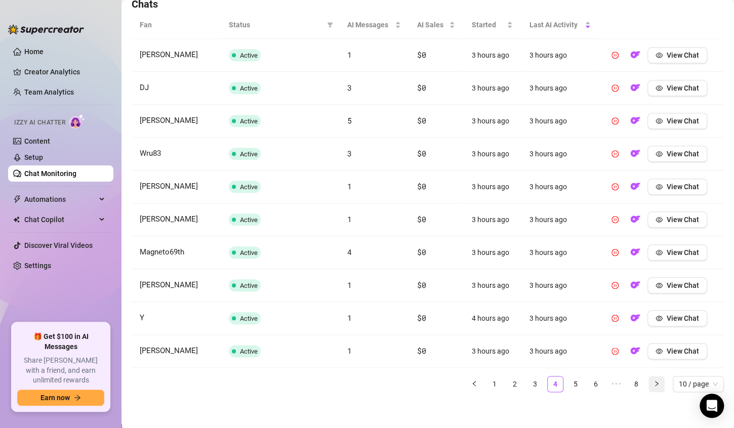
click at [653, 382] on icon "right" at bounding box center [656, 384] width 6 height 6
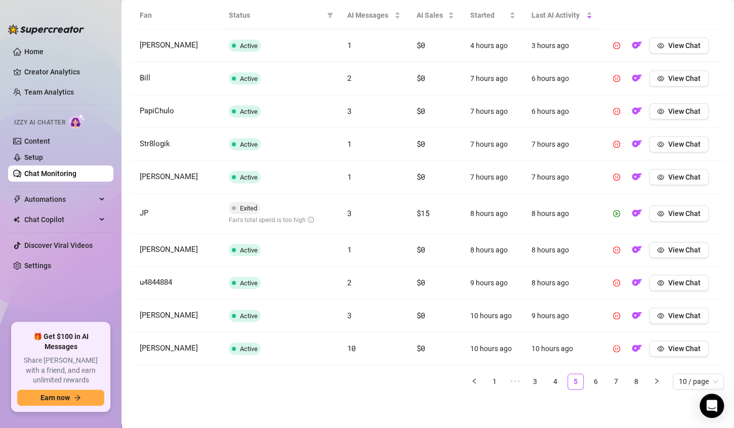
scroll to position [380, 0]
click at [649, 387] on button "button" at bounding box center [656, 382] width 16 height 16
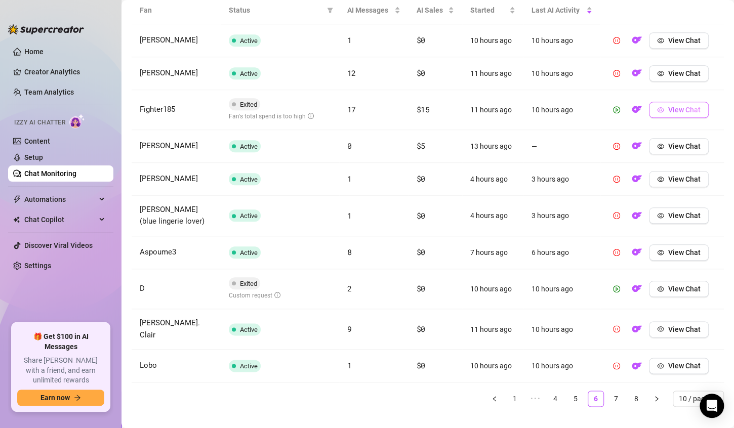
click at [663, 113] on button "View Chat" at bounding box center [679, 110] width 60 height 16
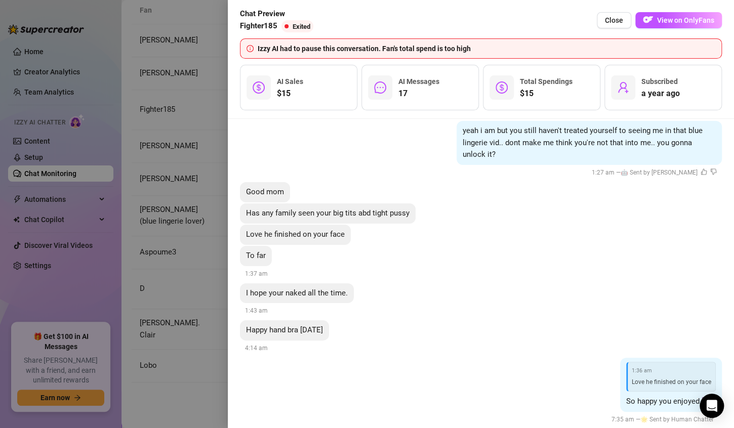
scroll to position [5507, 0]
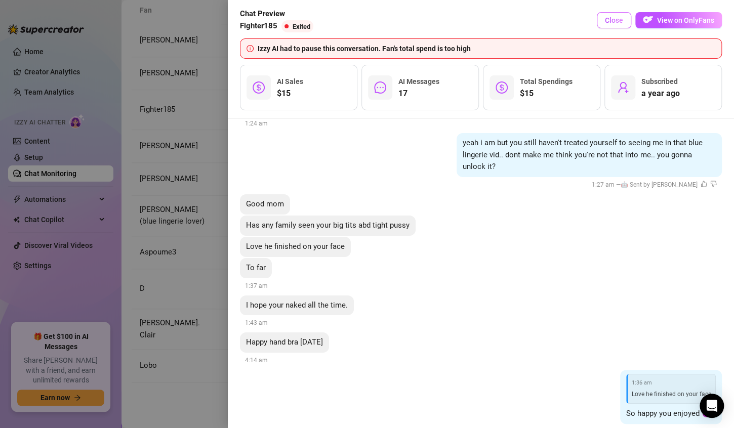
click at [613, 23] on span "Close" at bounding box center [614, 20] width 18 height 8
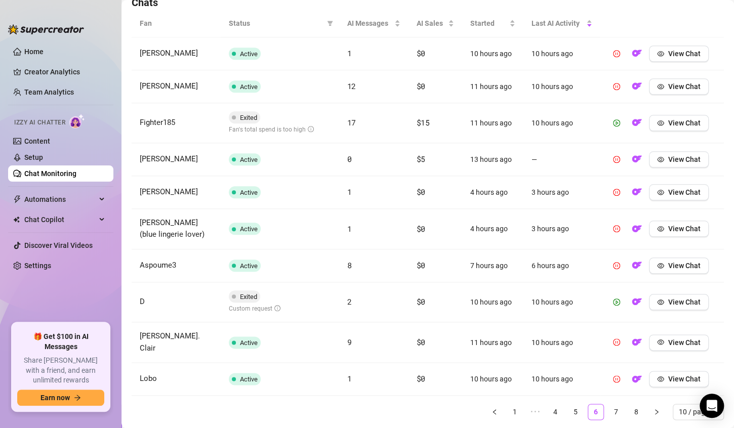
scroll to position [385, 0]
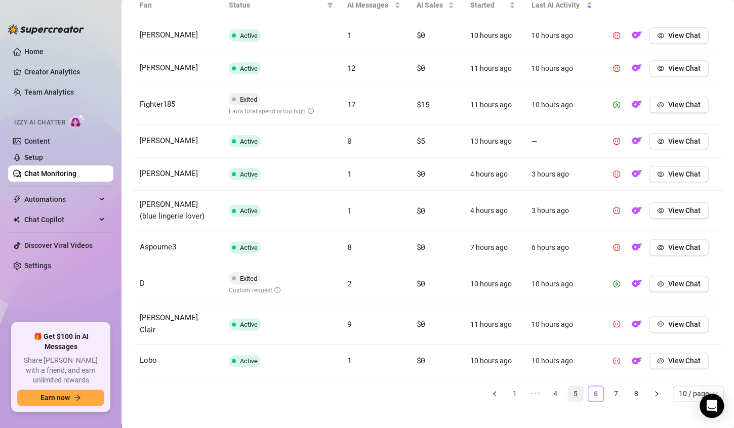
click at [568, 387] on link "5" at bounding box center [575, 393] width 15 height 15
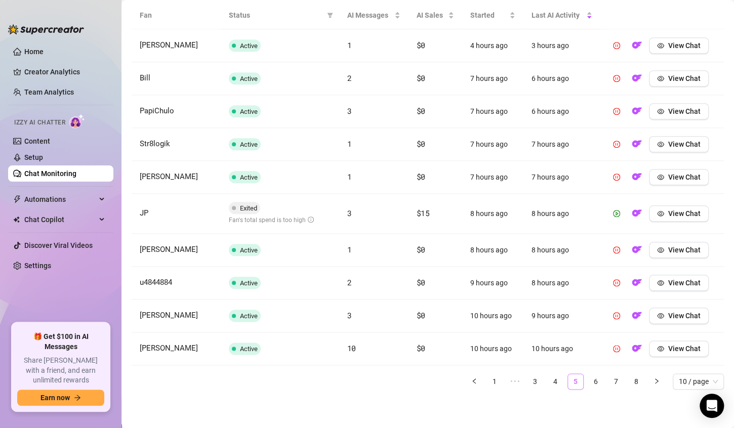
scroll to position [381, 0]
click at [672, 217] on span "View Chat" at bounding box center [684, 214] width 32 height 8
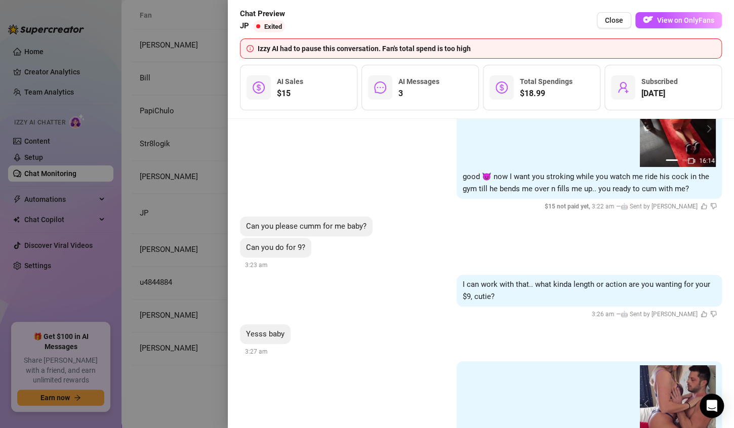
scroll to position [3741, 0]
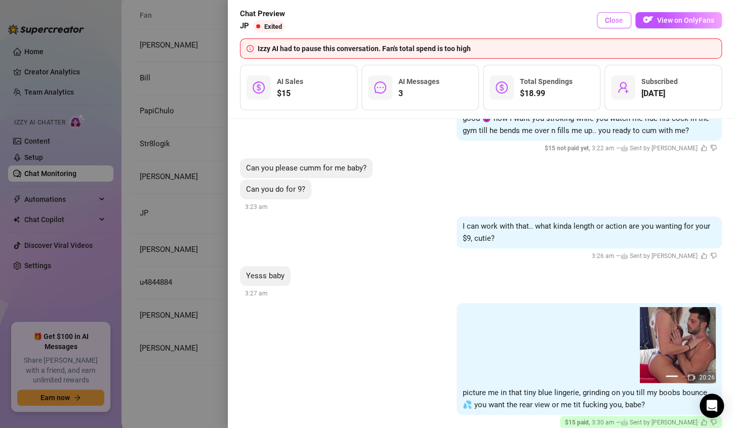
click at [618, 22] on span "Close" at bounding box center [614, 20] width 18 height 8
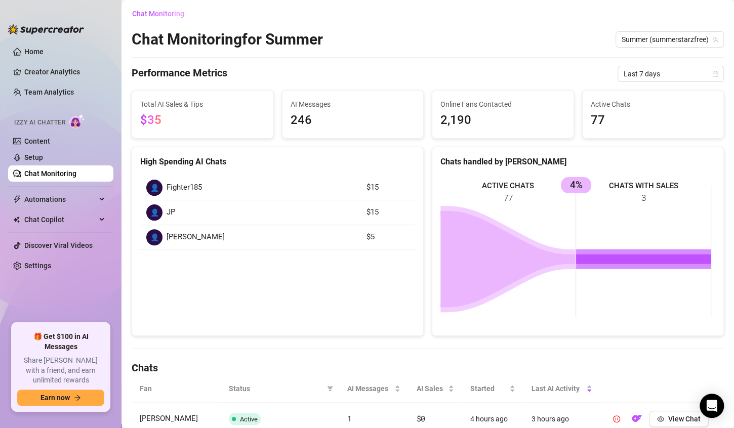
scroll to position [0, 0]
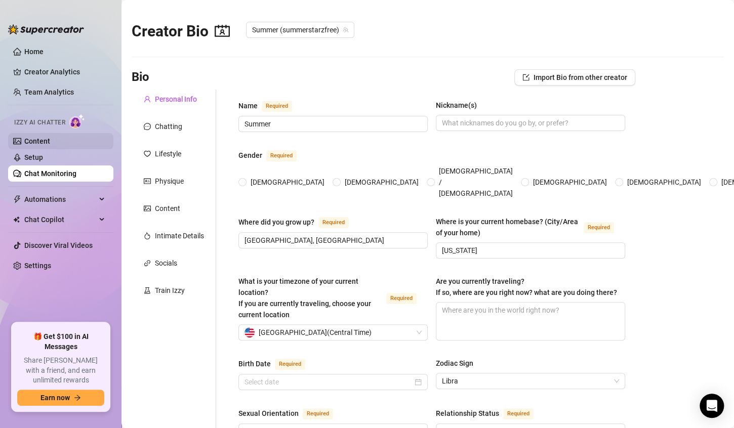
radio input "true"
type input "[DATE]"
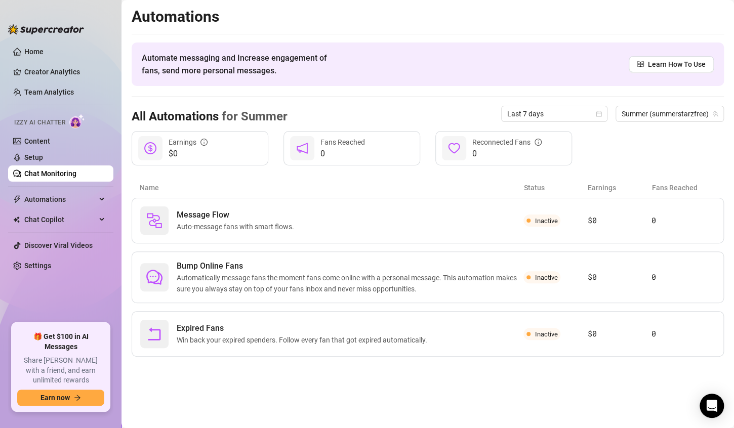
click at [39, 175] on link "Chat Monitoring" at bounding box center [50, 174] width 52 height 8
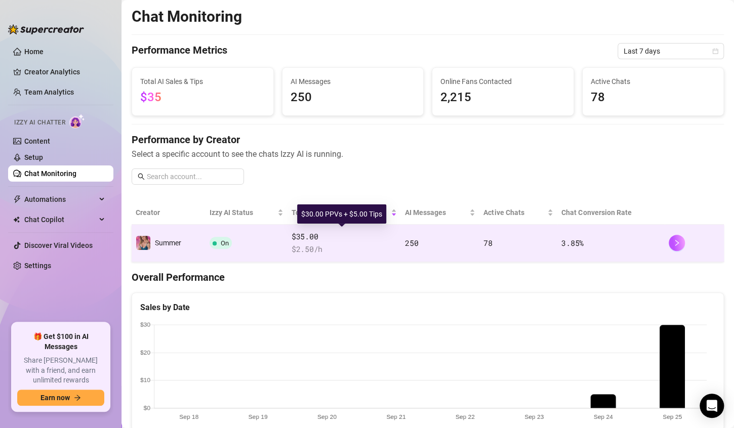
click at [350, 239] on span "$35.00" at bounding box center [344, 237] width 105 height 12
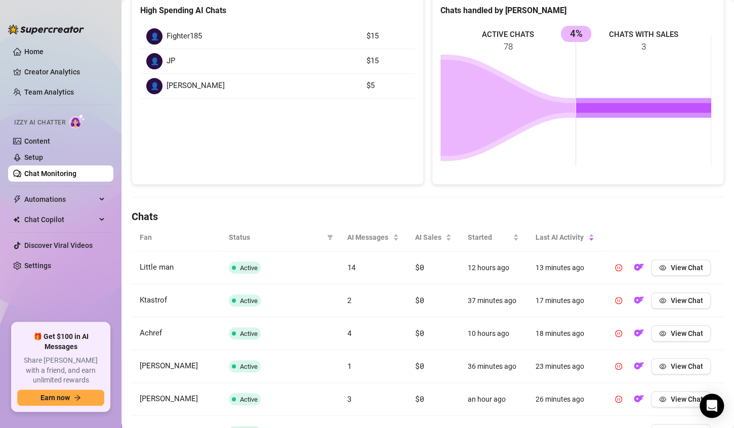
scroll to position [154, 0]
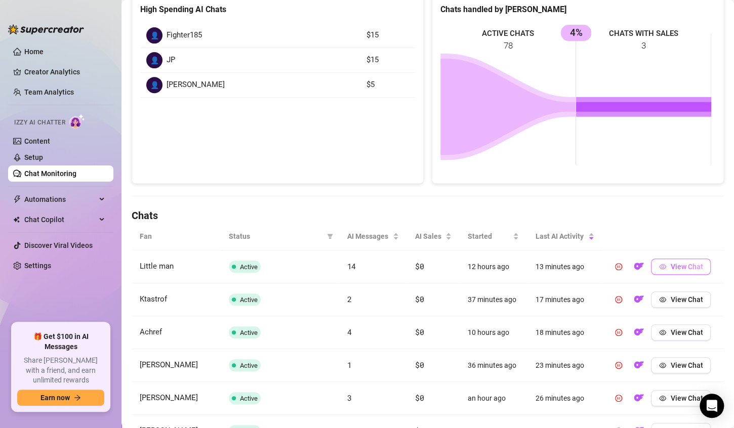
click at [676, 264] on span "View Chat" at bounding box center [686, 267] width 32 height 8
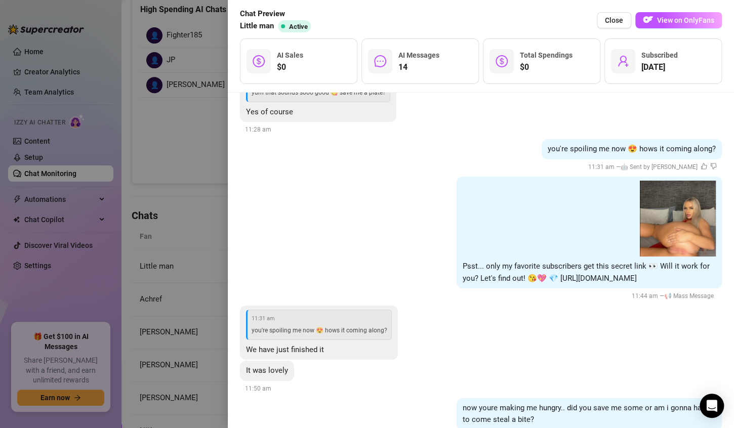
scroll to position [5424, 0]
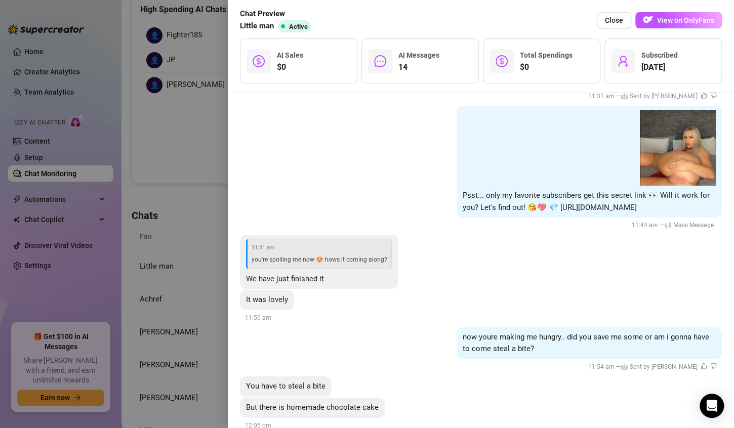
click at [205, 122] on div at bounding box center [367, 214] width 734 height 428
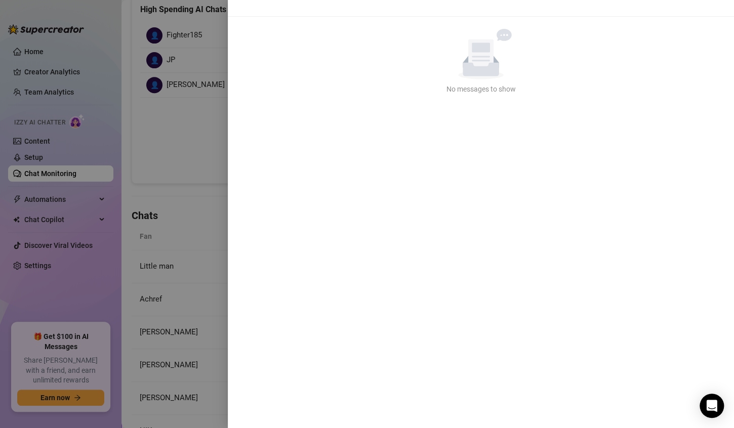
scroll to position [0, 0]
